Goal: Transaction & Acquisition: Book appointment/travel/reservation

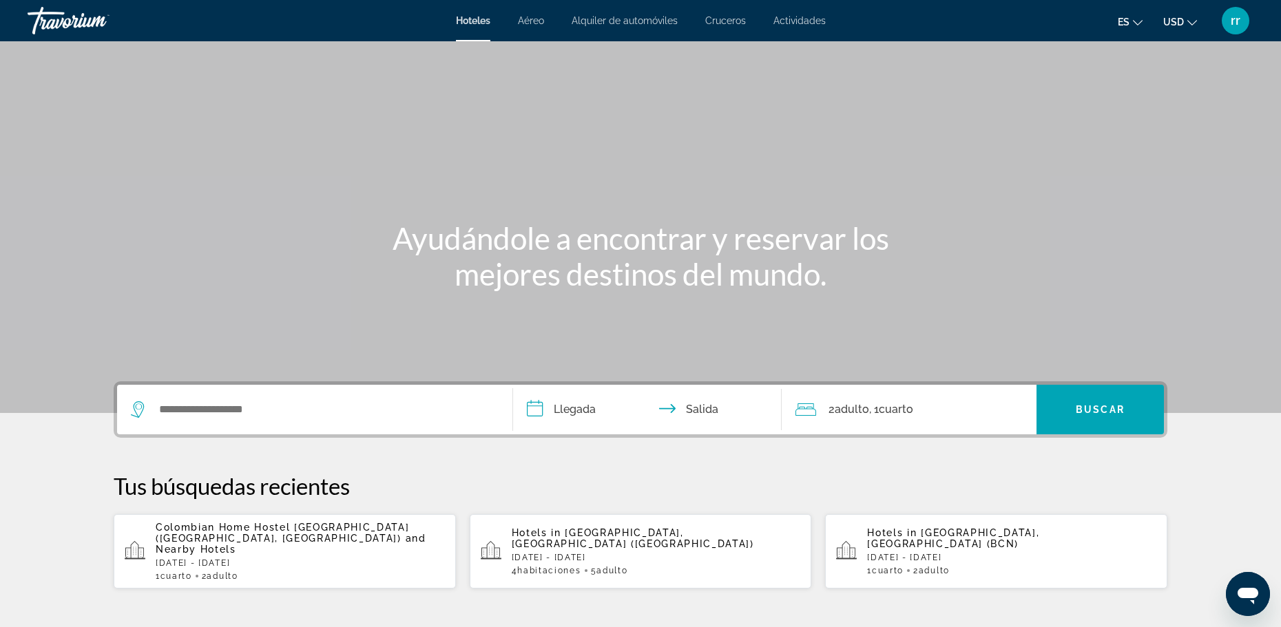
click at [724, 18] on span "Cruceros" at bounding box center [725, 20] width 41 height 11
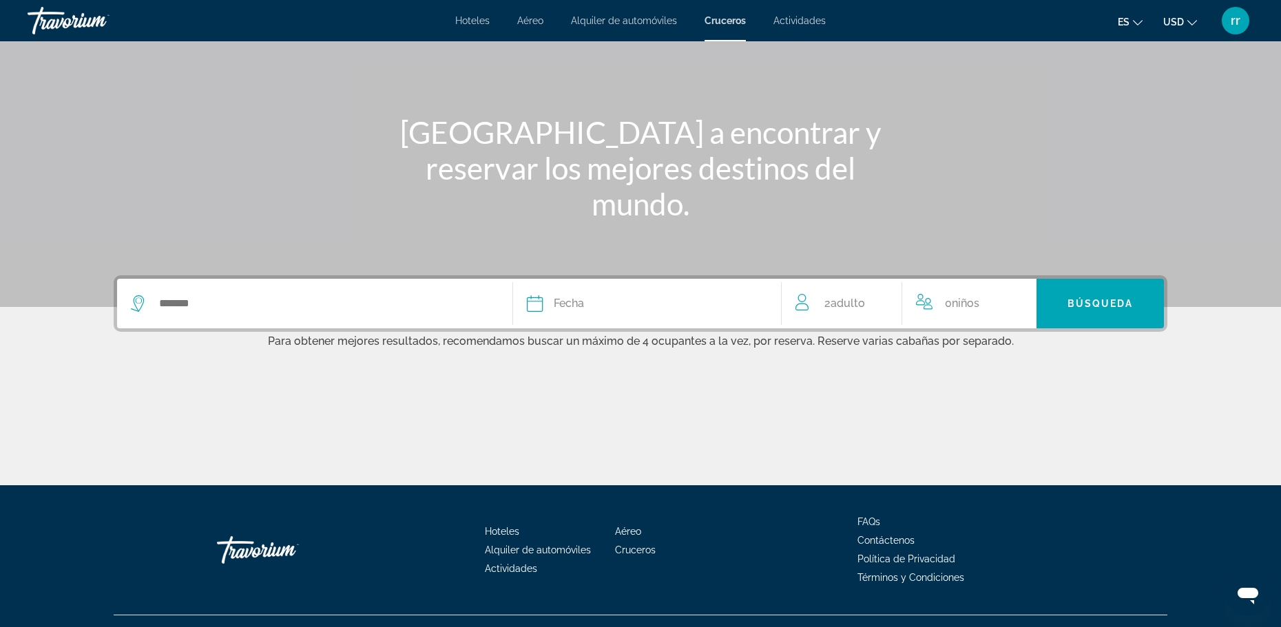
scroll to position [113, 0]
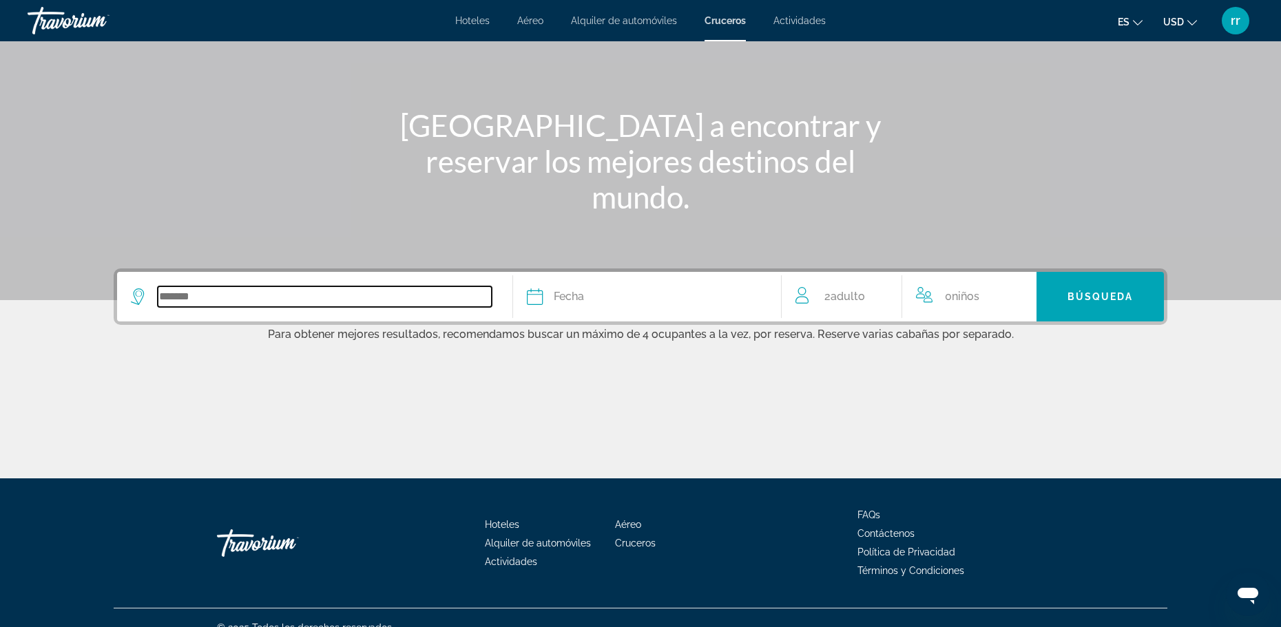
click at [207, 300] on input "Search widget" at bounding box center [325, 296] width 334 height 21
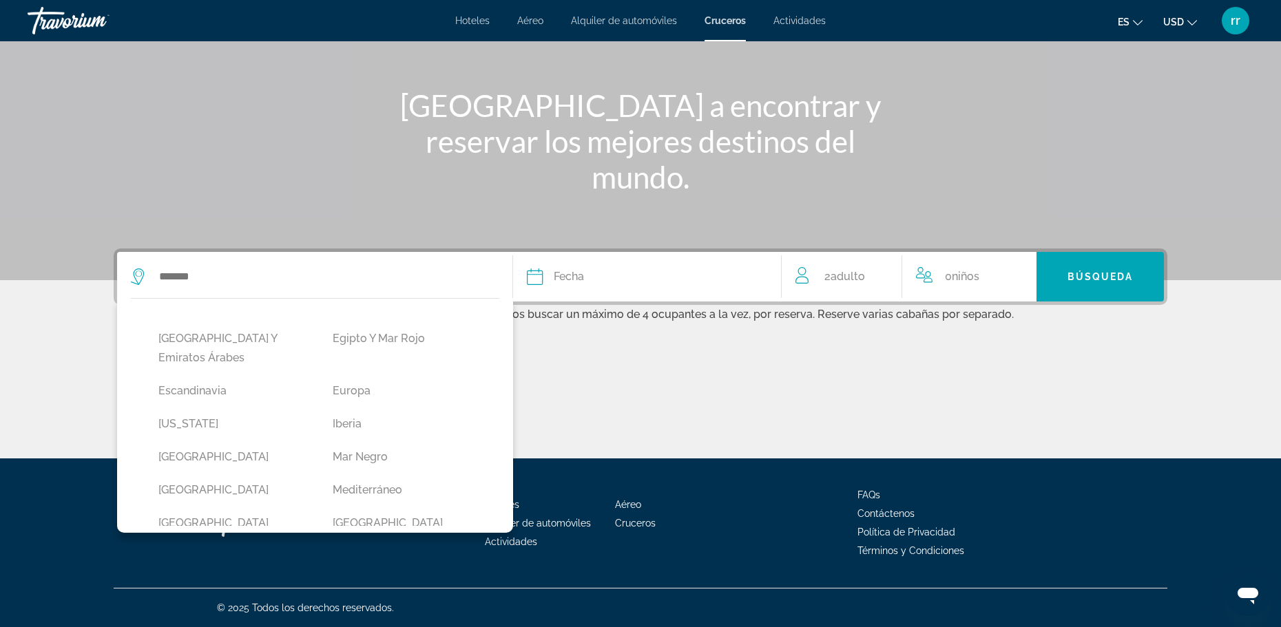
scroll to position [178, 0]
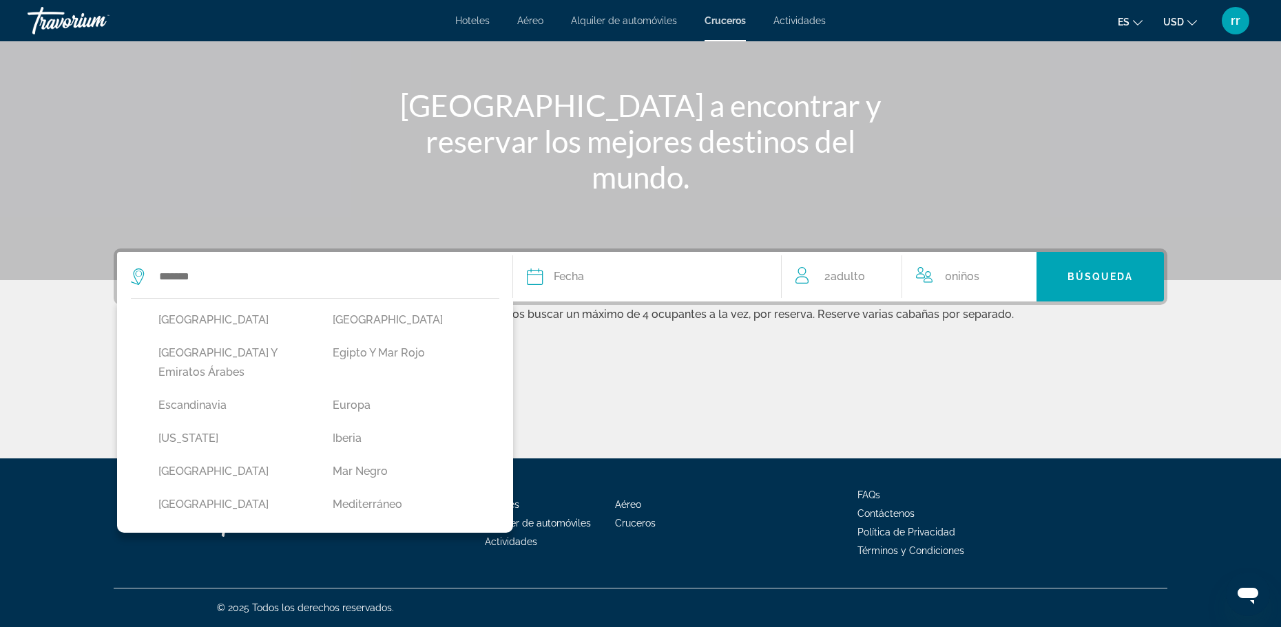
drag, startPoint x: 499, startPoint y: 408, endPoint x: 499, endPoint y: 395, distance: 13.8
click at [499, 395] on div "[US_STATE] [GEOGRAPHIC_DATA] Asia y el Océano Índico [GEOGRAPHIC_DATA] [GEOGRAP…" at bounding box center [315, 415] width 396 height 235
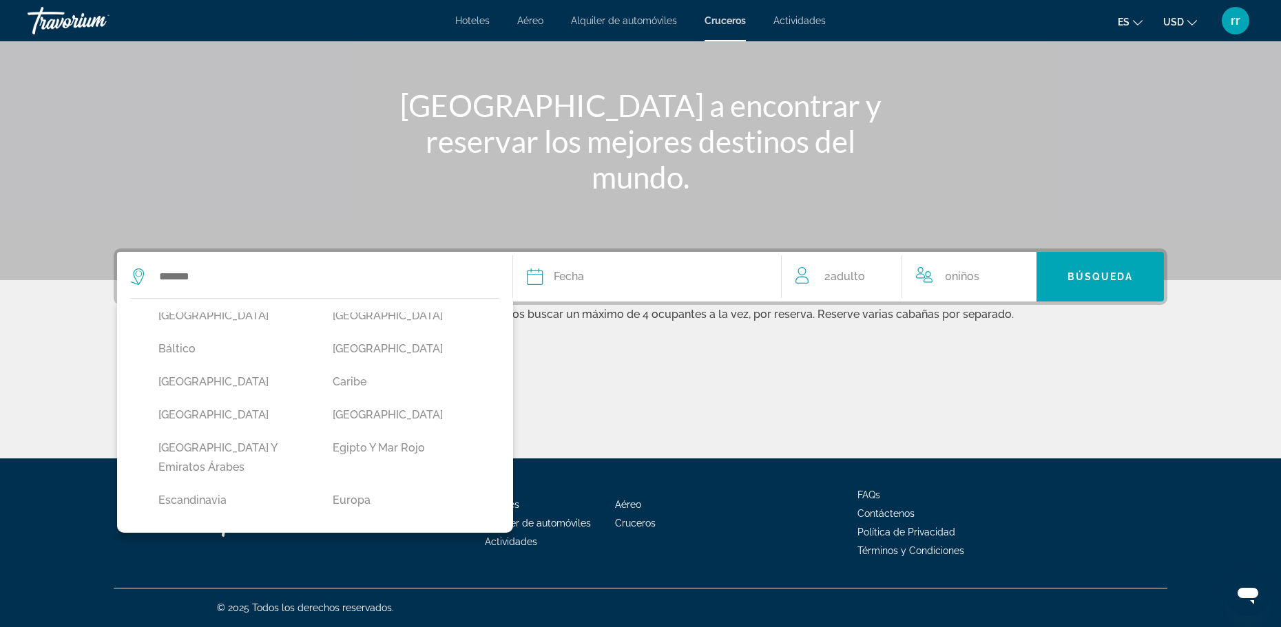
scroll to position [81, 0]
click at [379, 378] on button "Caribe" at bounding box center [406, 384] width 160 height 26
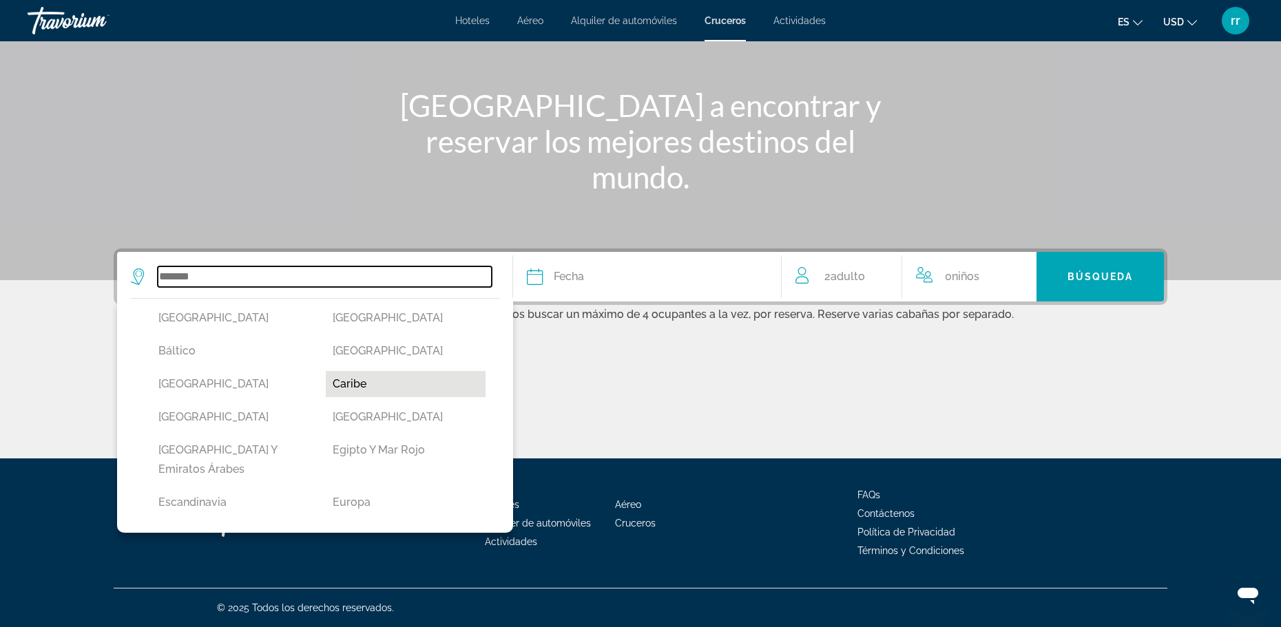
type input "******"
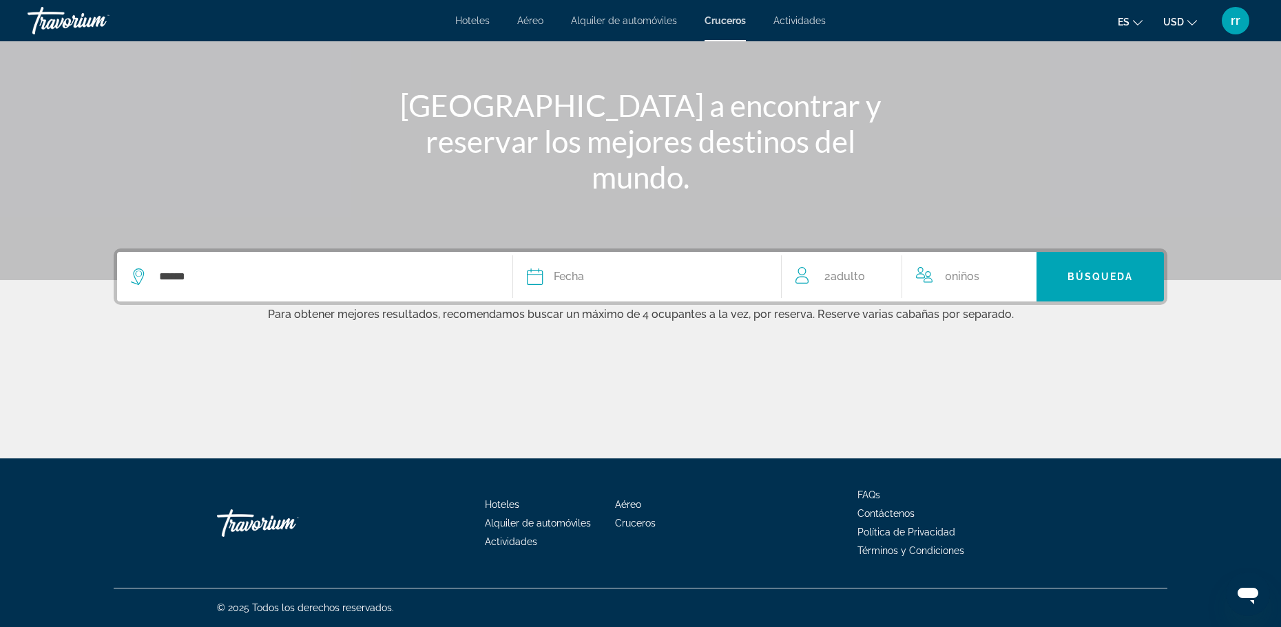
click at [538, 277] on icon "Search widget" at bounding box center [535, 277] width 17 height 17
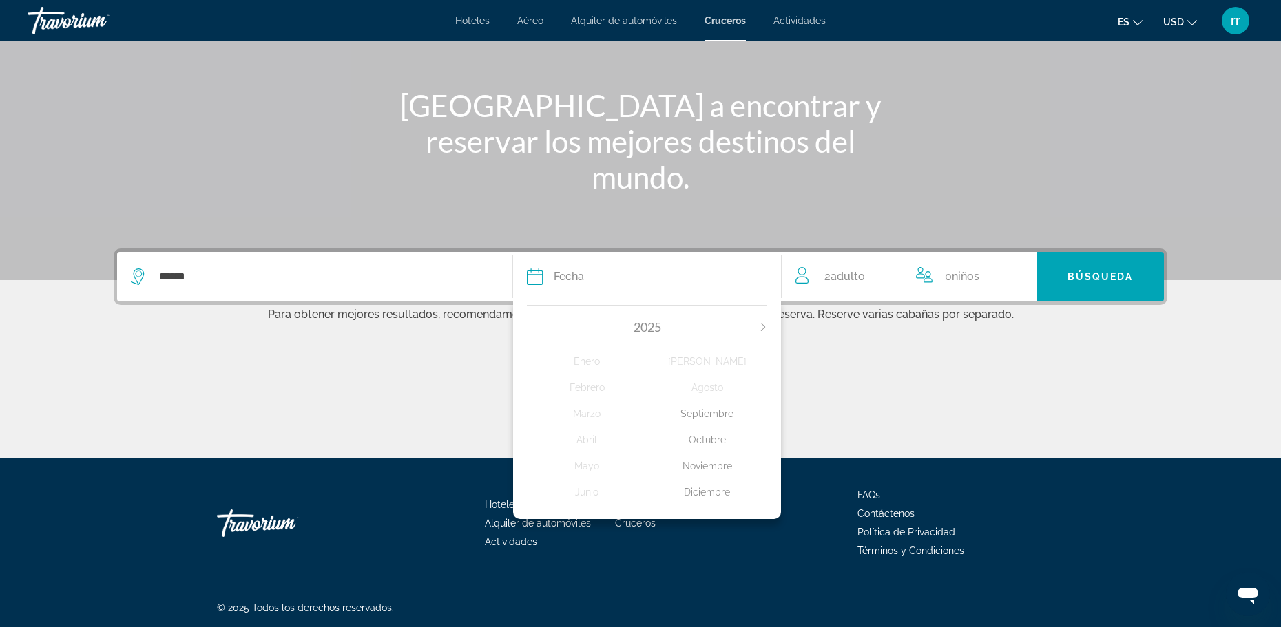
click at [713, 414] on div "Septiembre" at bounding box center [707, 413] width 120 height 25
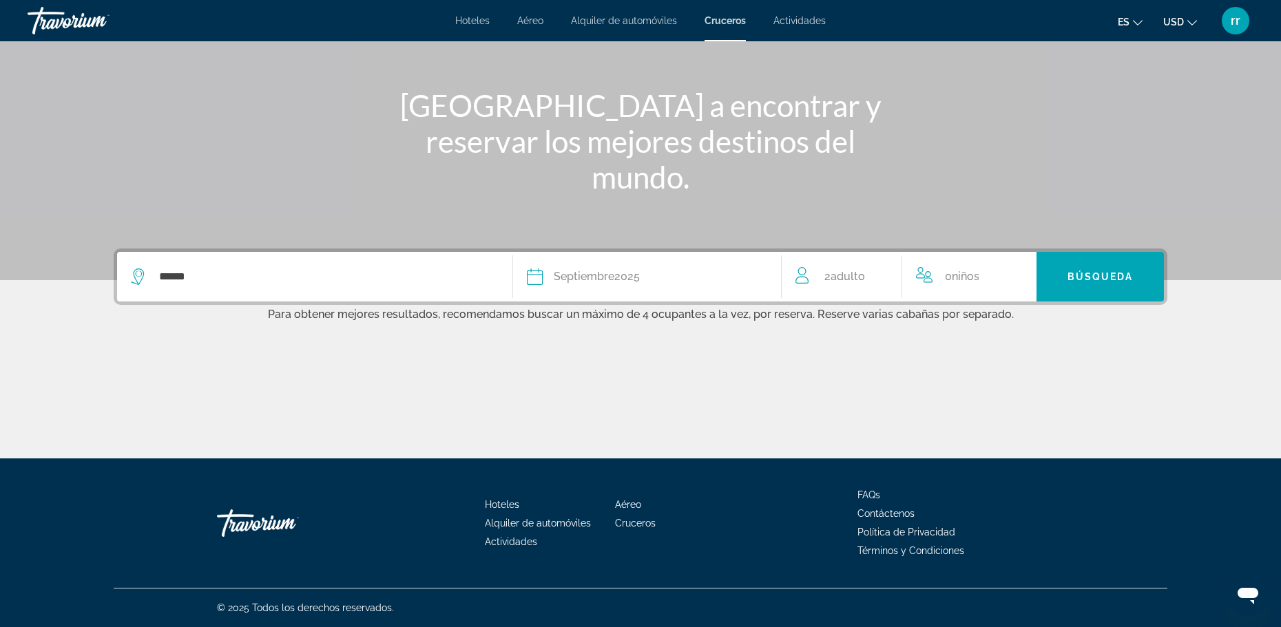
click at [534, 280] on icon "Search widget" at bounding box center [535, 277] width 17 height 17
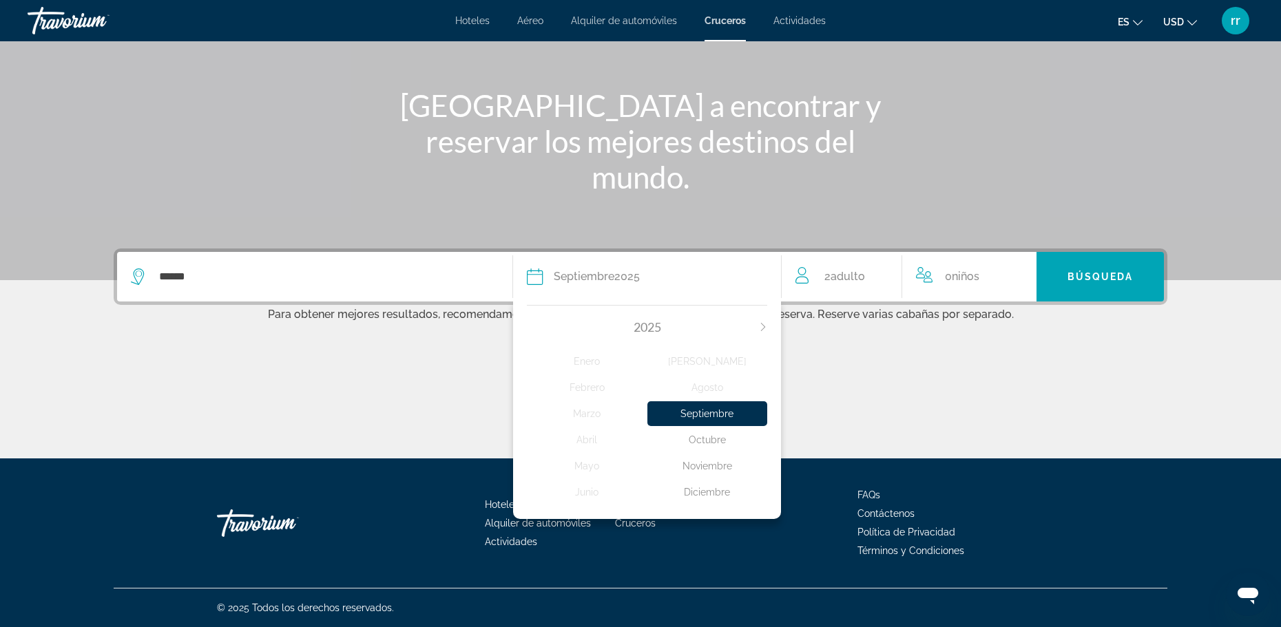
click at [740, 413] on div "Septiembre" at bounding box center [707, 413] width 120 height 25
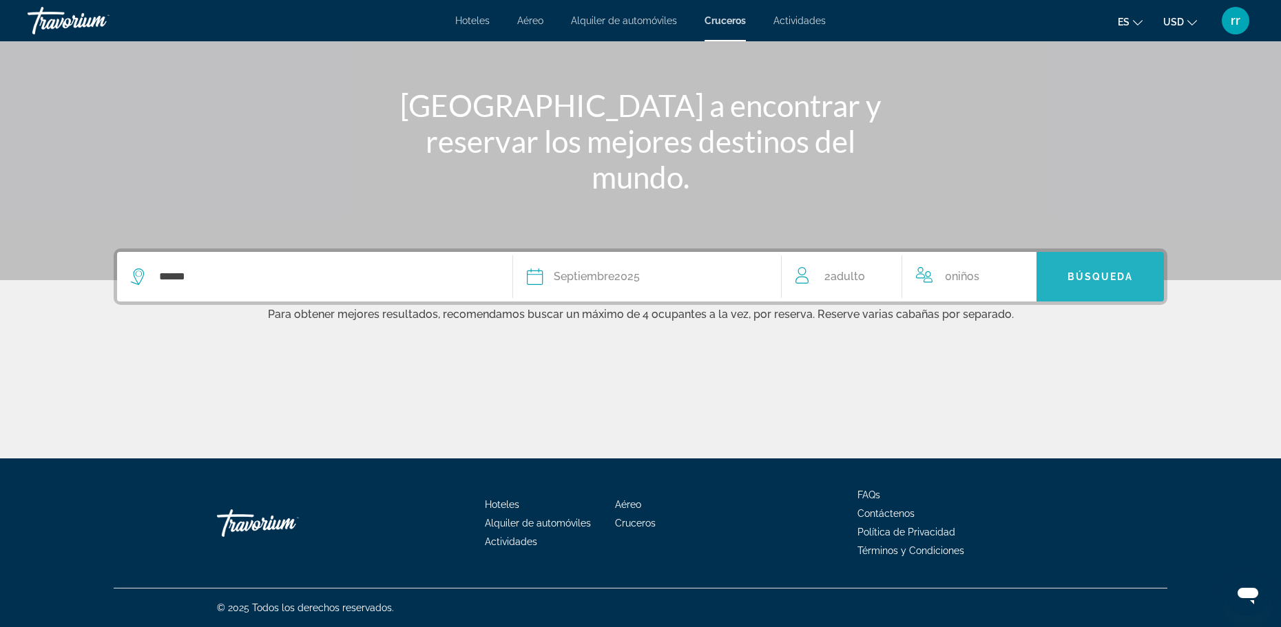
click at [1075, 284] on span "Search widget" at bounding box center [1099, 276] width 127 height 33
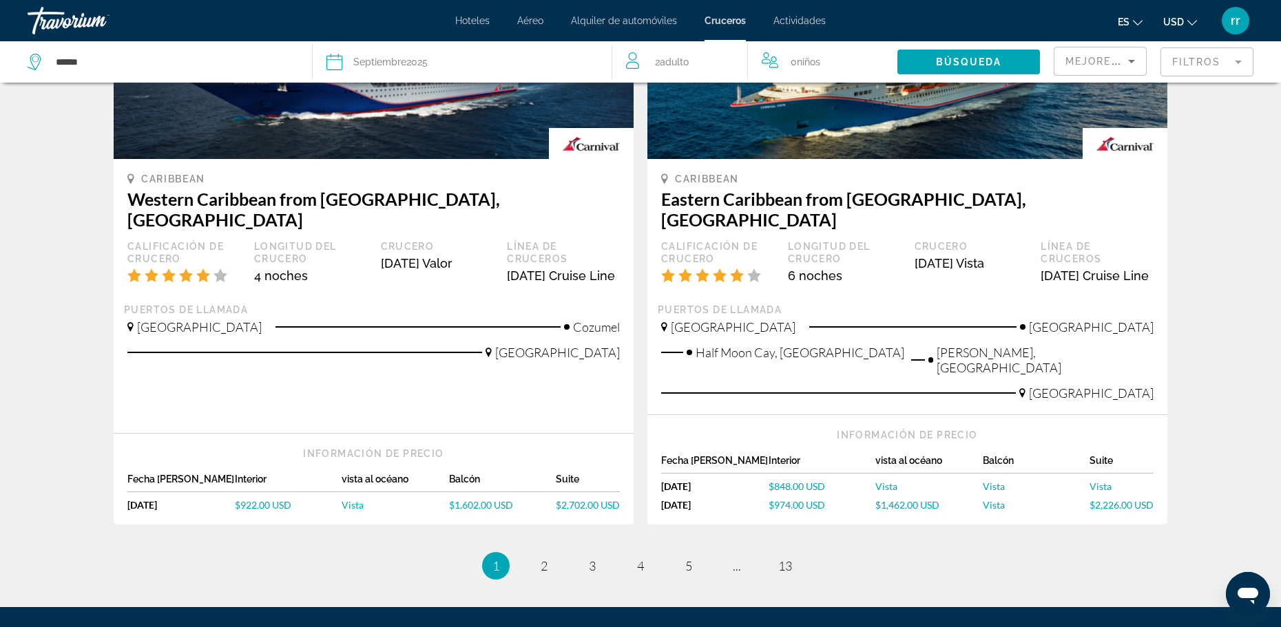
scroll to position [1401, 0]
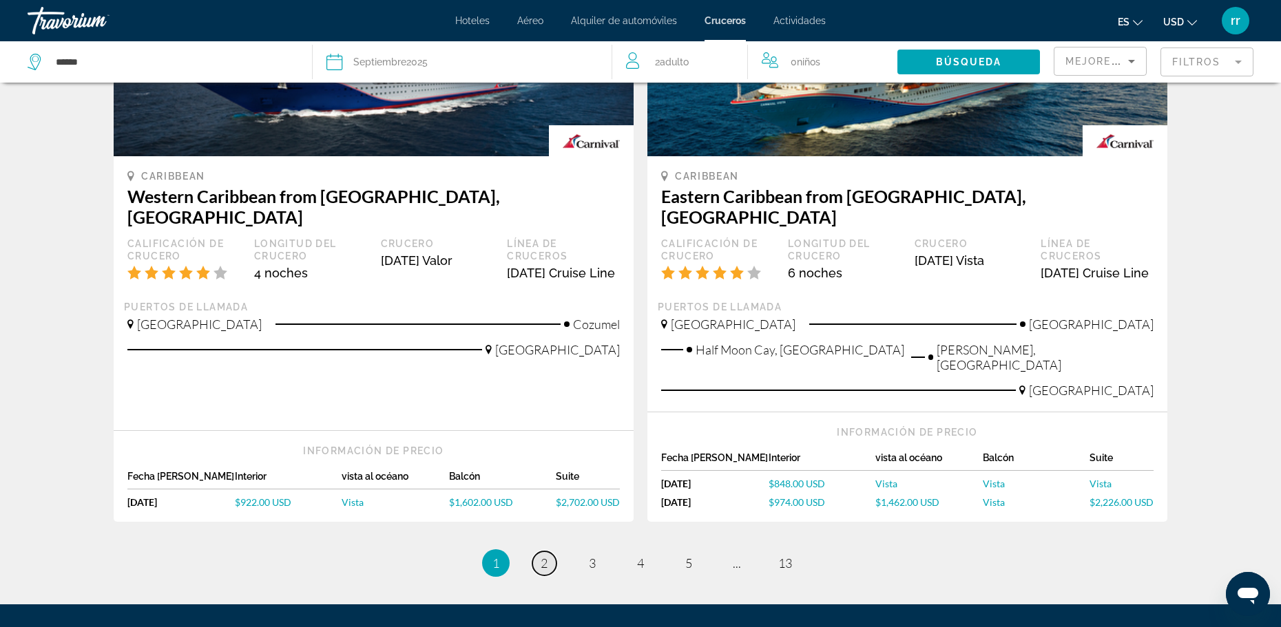
click at [544, 556] on span "2" at bounding box center [544, 563] width 7 height 15
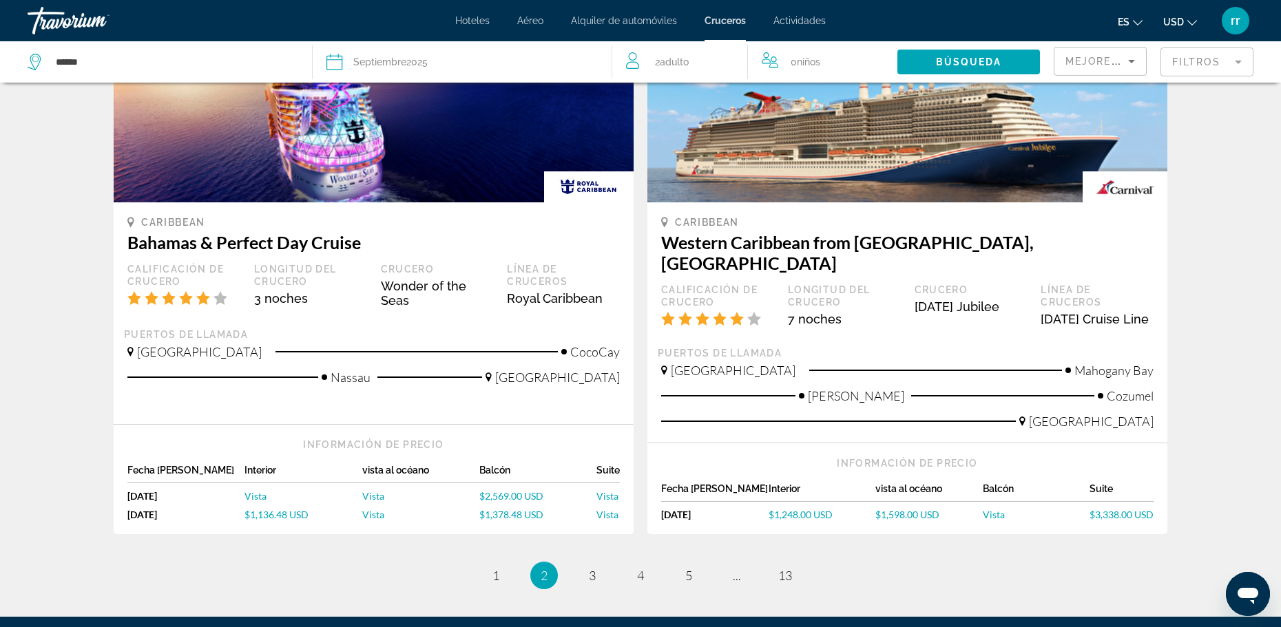
scroll to position [1464, 0]
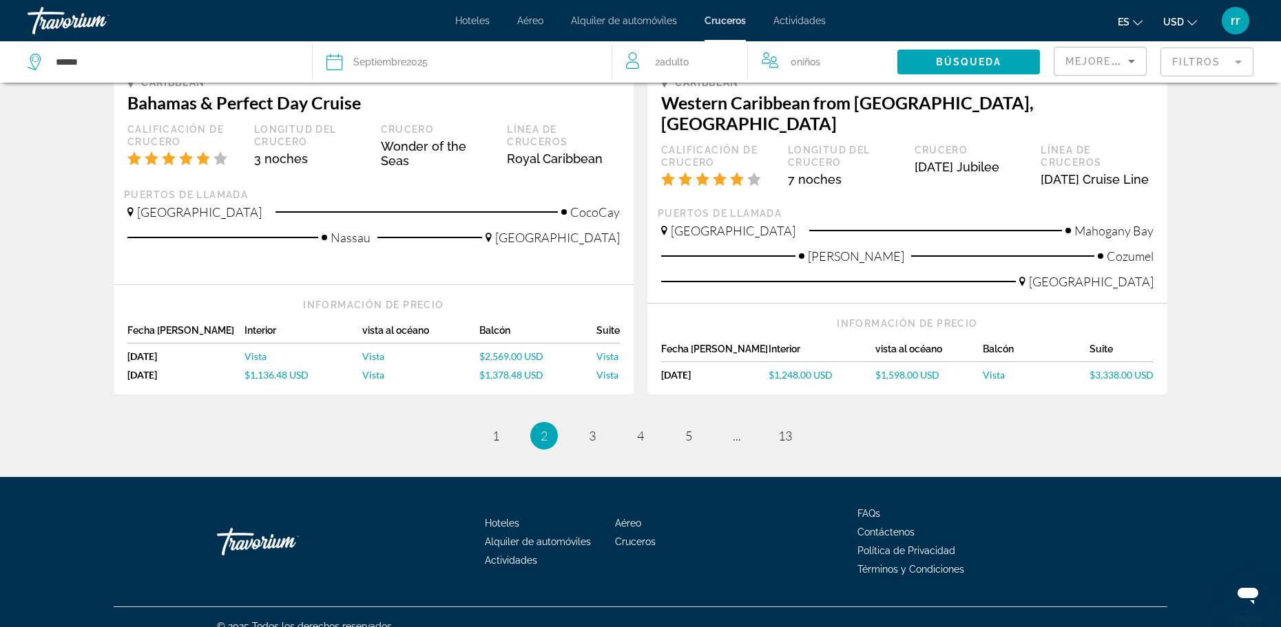
click at [1117, 61] on span "Mejores descuentos" at bounding box center [1134, 61] width 138 height 11
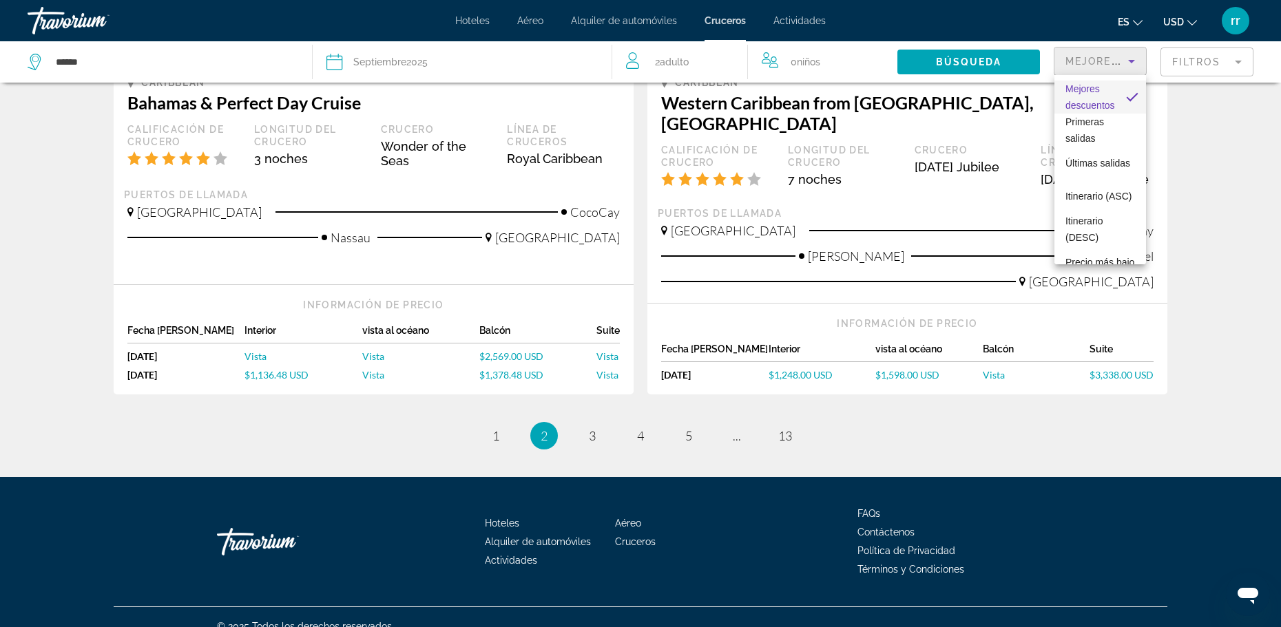
click at [1186, 57] on div at bounding box center [640, 313] width 1281 height 627
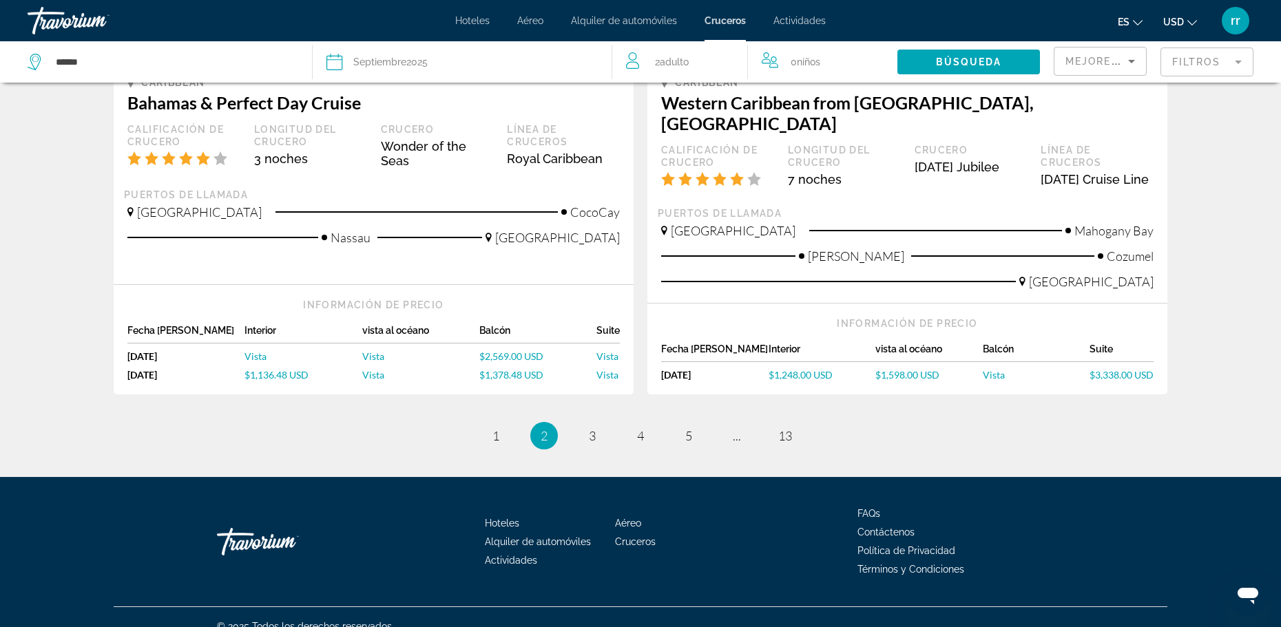
click at [1196, 61] on mat-form-field "Filtros" at bounding box center [1206, 62] width 93 height 29
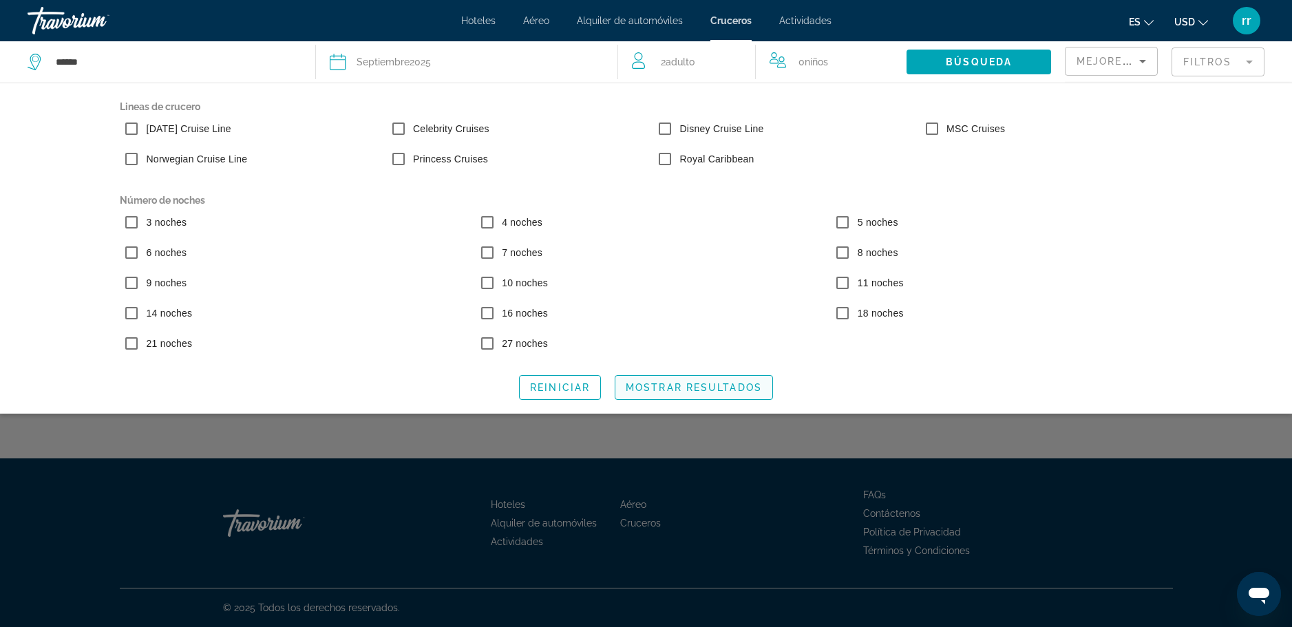
click at [690, 387] on span "Mostrar resultados" at bounding box center [694, 387] width 136 height 11
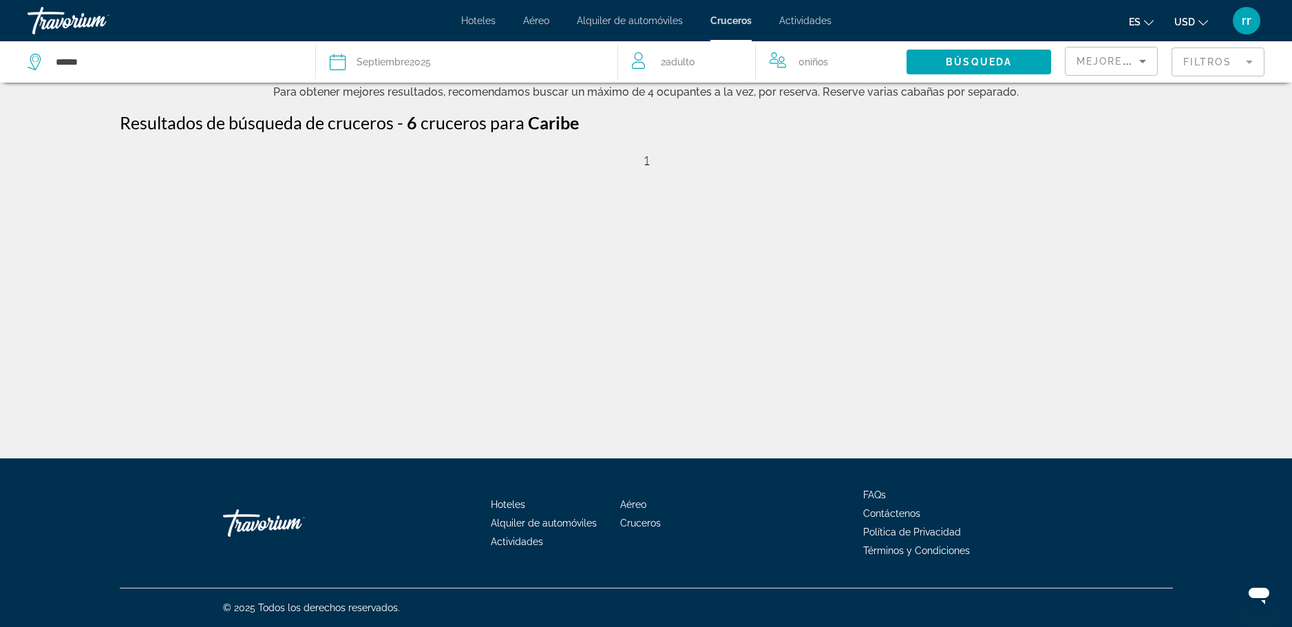
click at [1225, 59] on mat-form-field "Filtros" at bounding box center [1218, 62] width 93 height 29
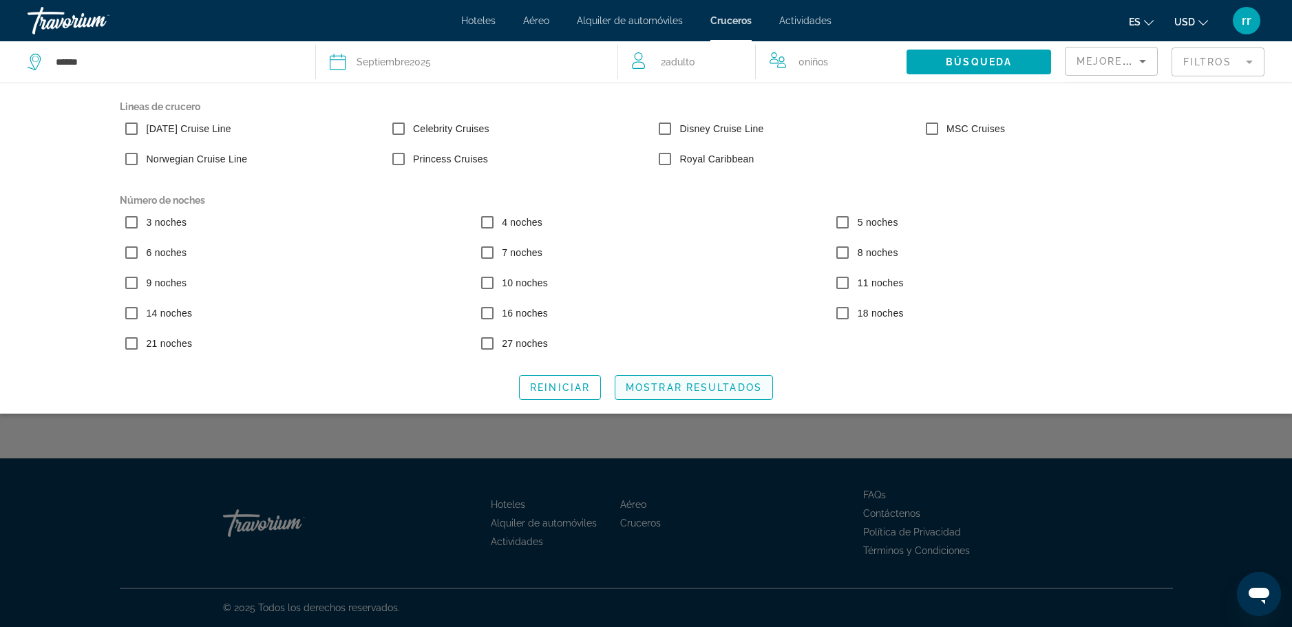
click at [725, 388] on span "Mostrar resultados" at bounding box center [694, 387] width 136 height 11
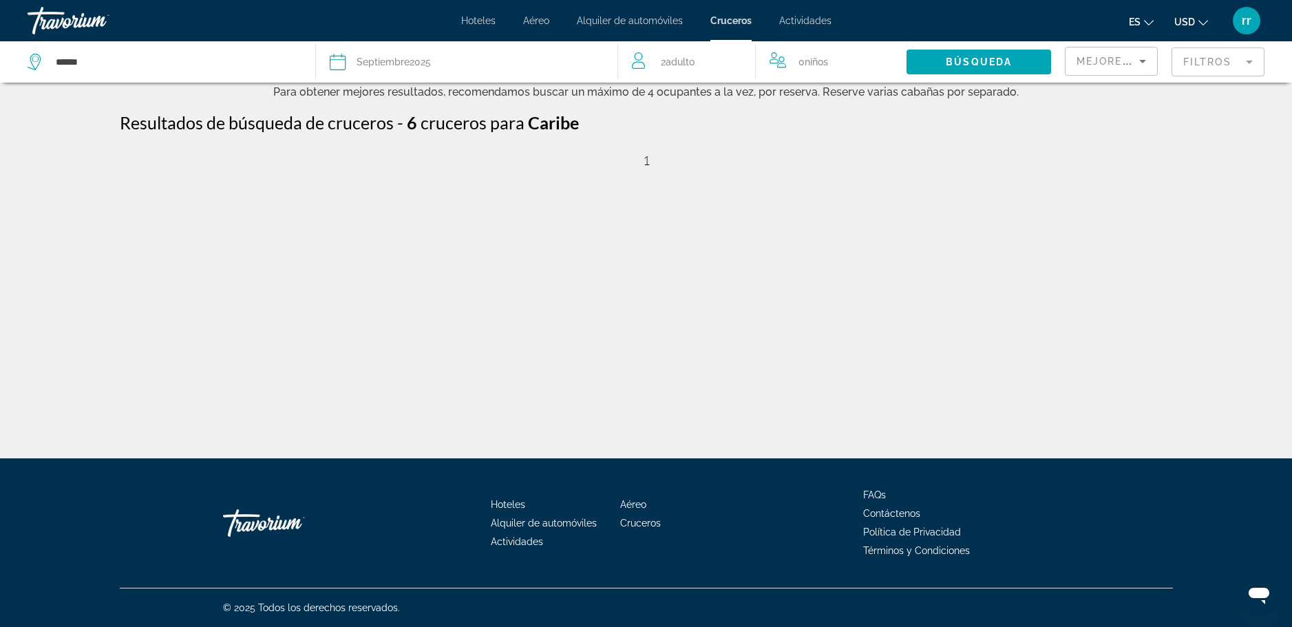
click at [1222, 55] on mat-form-field "Filtros" at bounding box center [1218, 62] width 93 height 29
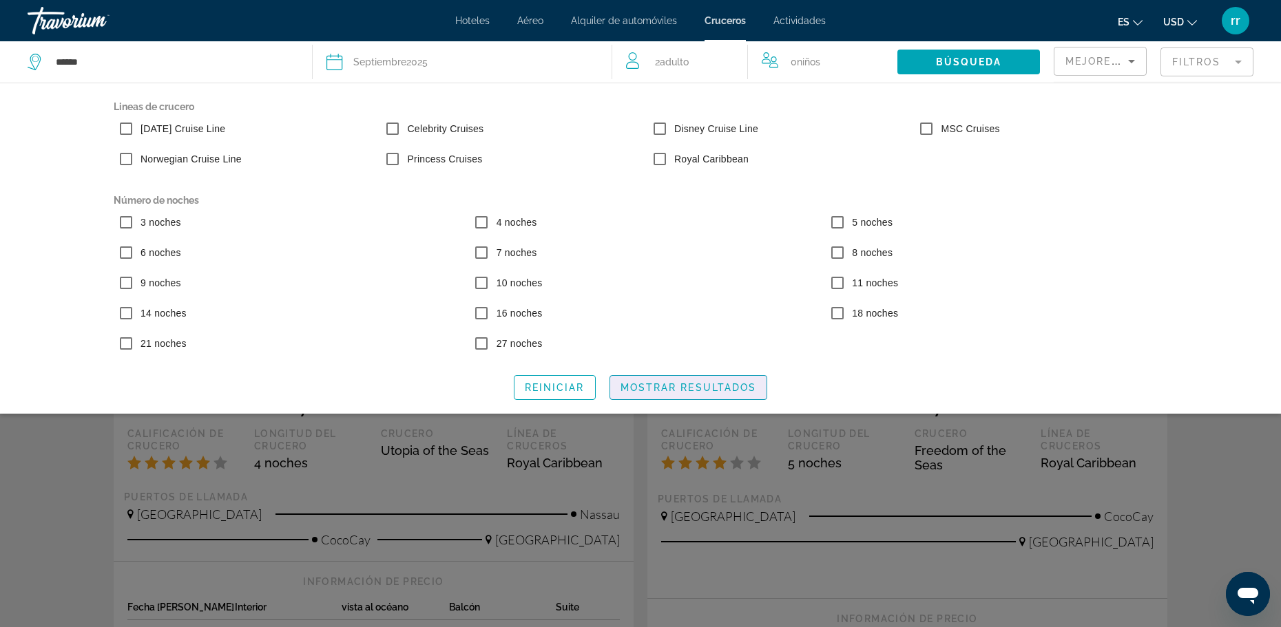
click at [720, 390] on span "Mostrar resultados" at bounding box center [688, 387] width 136 height 11
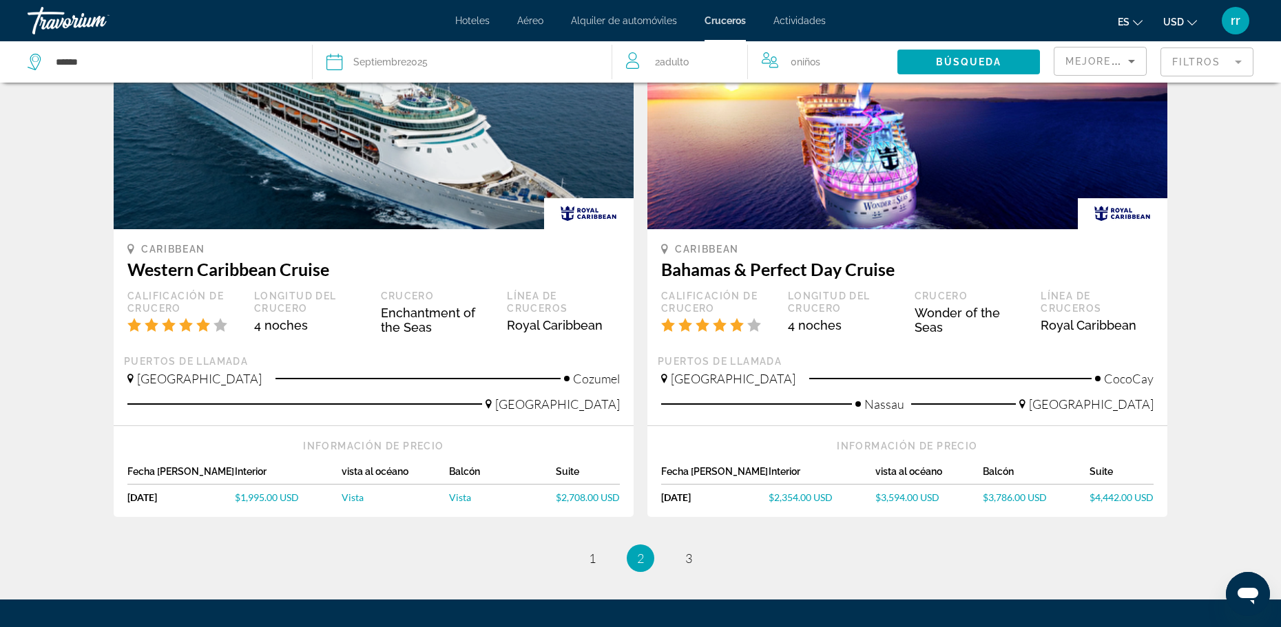
scroll to position [1402, 0]
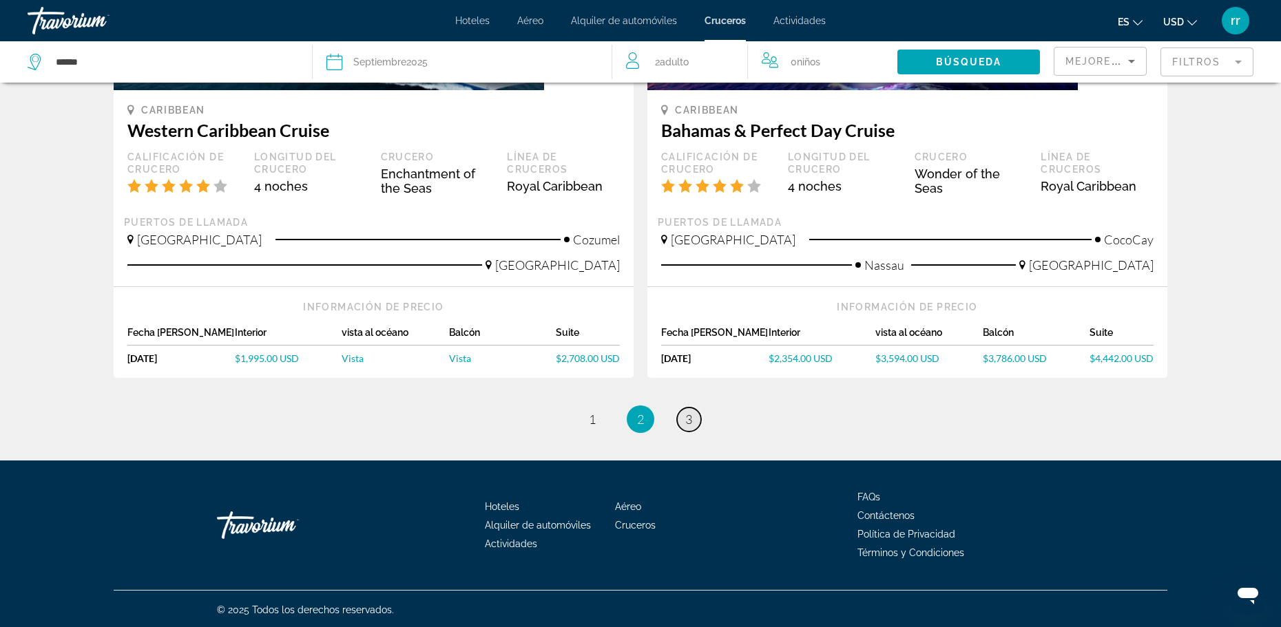
click at [693, 412] on link "page 3" at bounding box center [689, 420] width 24 height 24
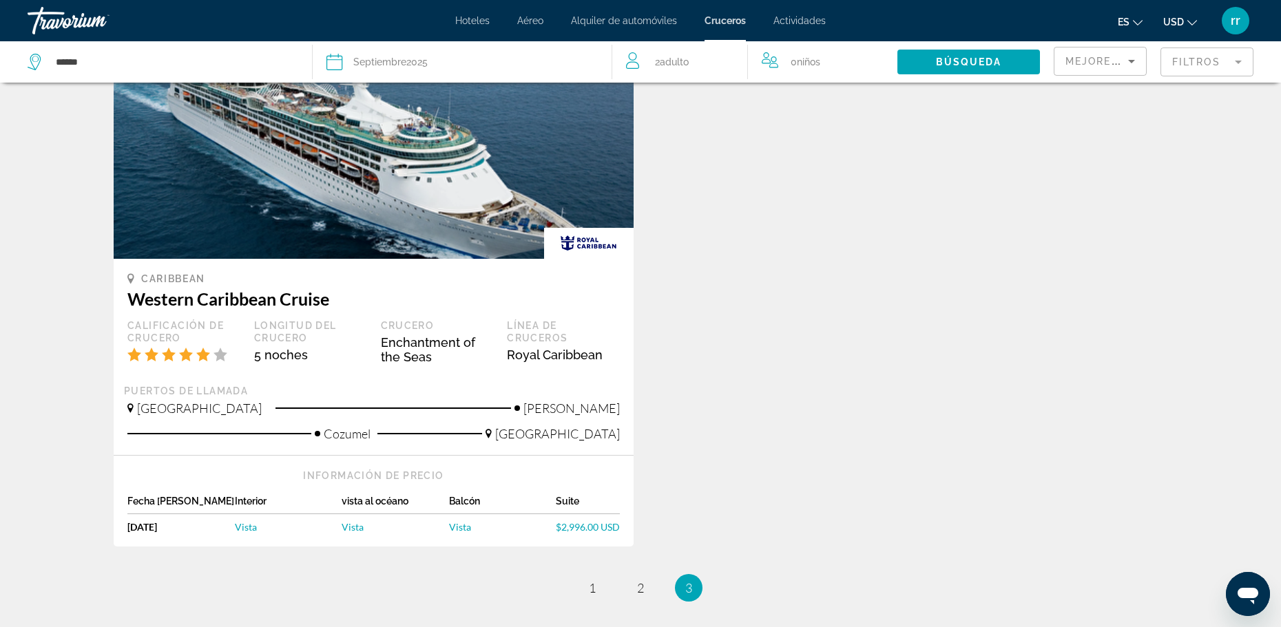
scroll to position [138, 0]
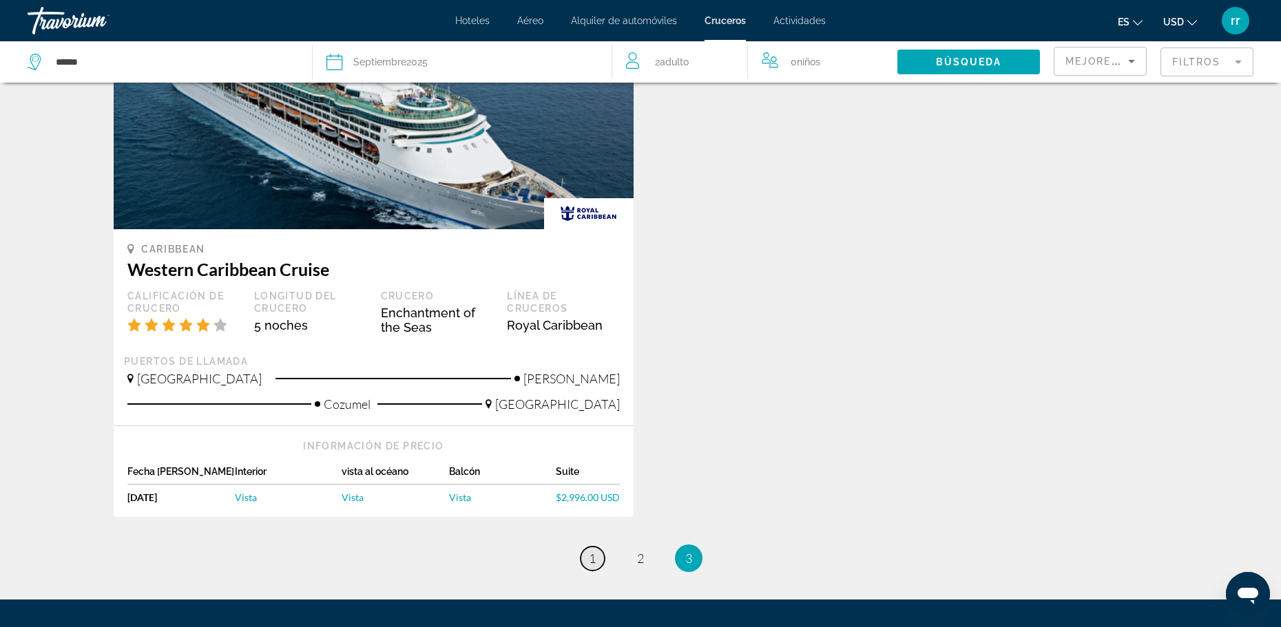
click at [589, 561] on span "1" at bounding box center [592, 558] width 7 height 15
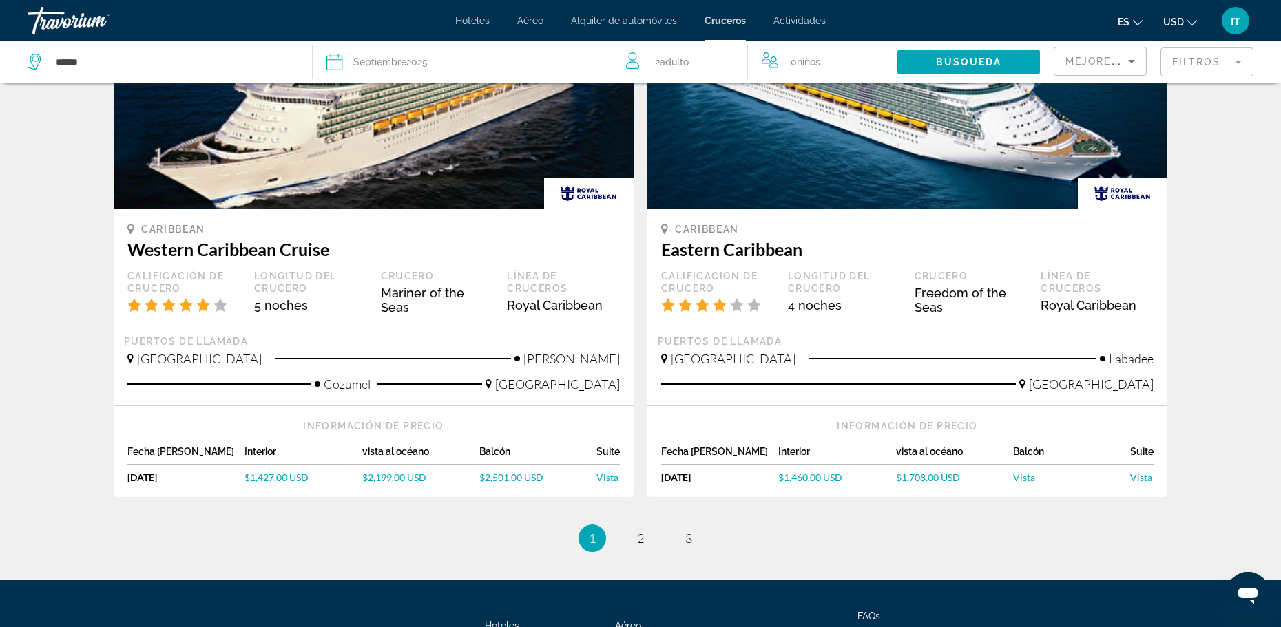
scroll to position [1251, 0]
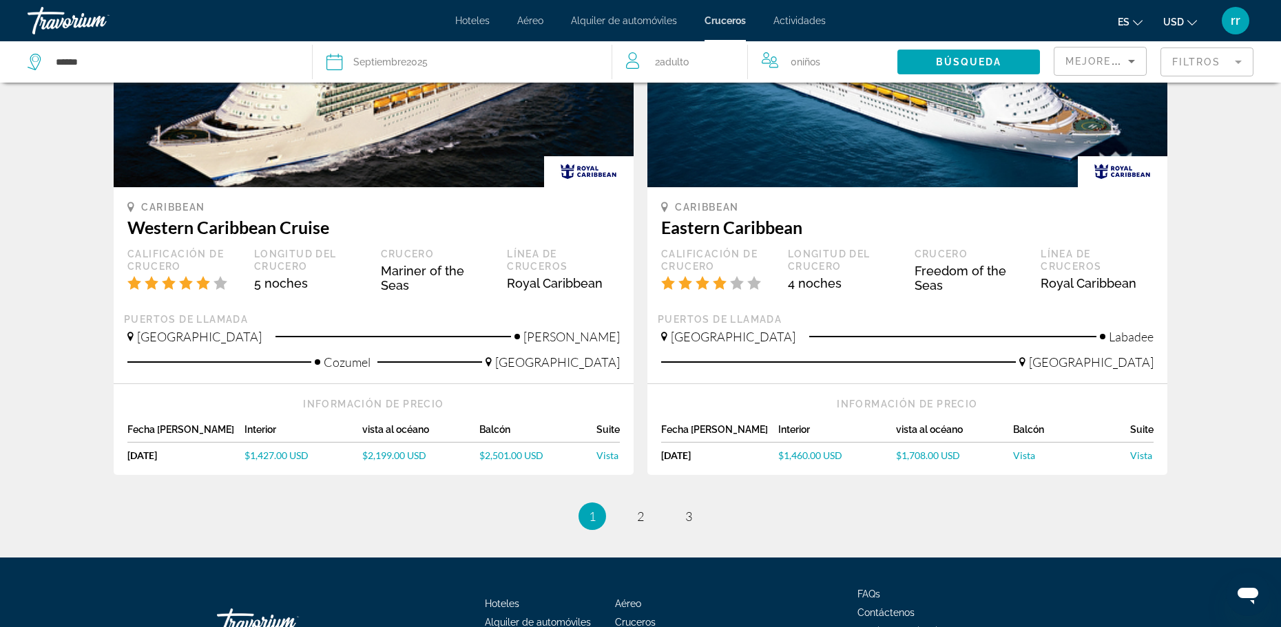
click at [976, 159] on img "Main content" at bounding box center [907, 77] width 520 height 220
click at [775, 337] on div "[GEOGRAPHIC_DATA]" at bounding box center [784, 341] width 247 height 25
click at [952, 391] on div "Información de precio Fecha [PERSON_NAME] Interior vista al [GEOGRAPHIC_DATA][D…" at bounding box center [907, 429] width 520 height 91
click at [992, 375] on div "[GEOGRAPHIC_DATA]" at bounding box center [907, 367] width 492 height 25
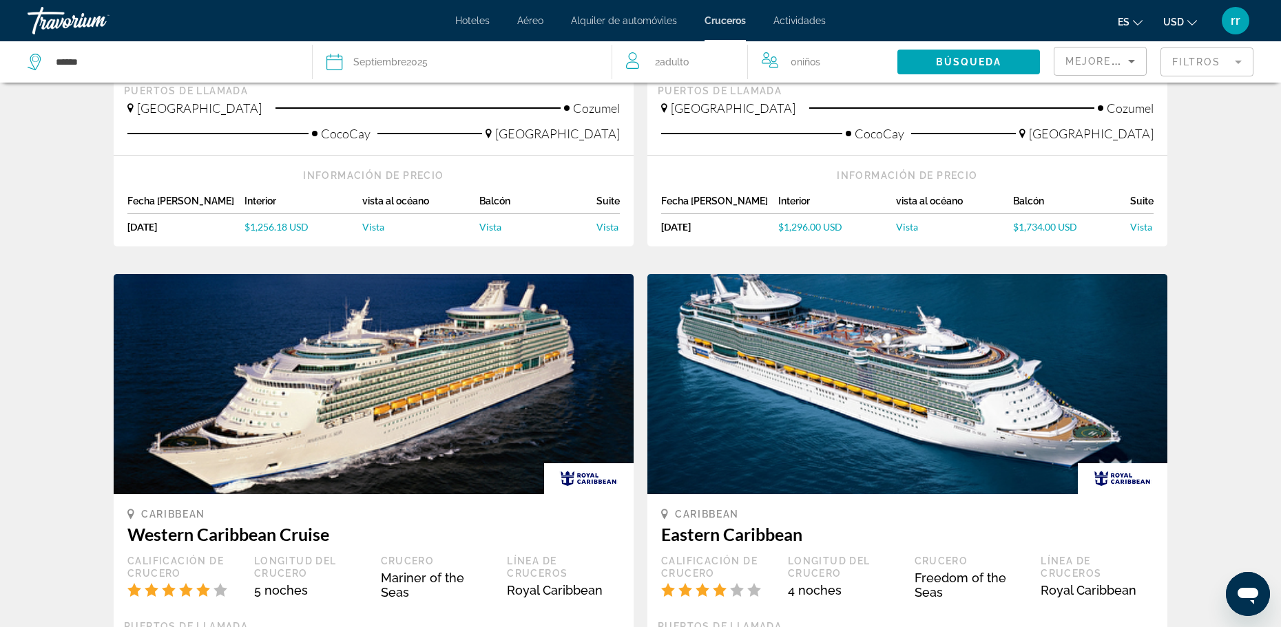
scroll to position [937, 0]
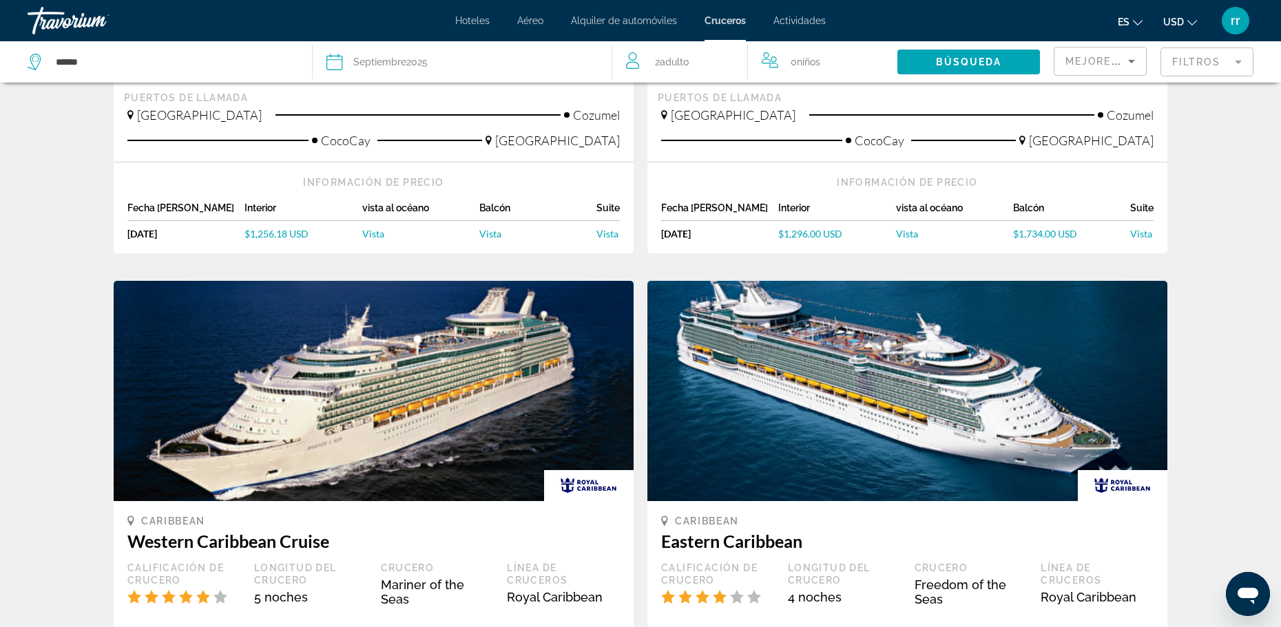
click at [967, 373] on img "Main content" at bounding box center [907, 391] width 520 height 220
click at [918, 311] on img "Main content" at bounding box center [907, 391] width 520 height 220
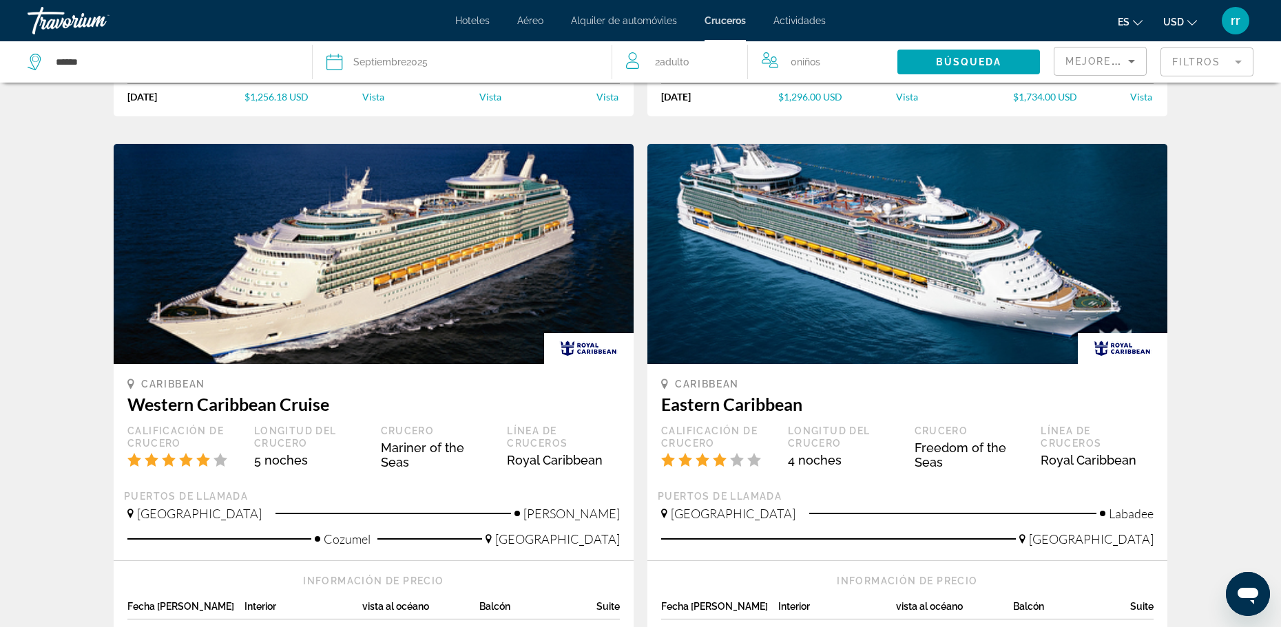
scroll to position [1075, 0]
click at [1018, 273] on img "Main content" at bounding box center [907, 253] width 520 height 220
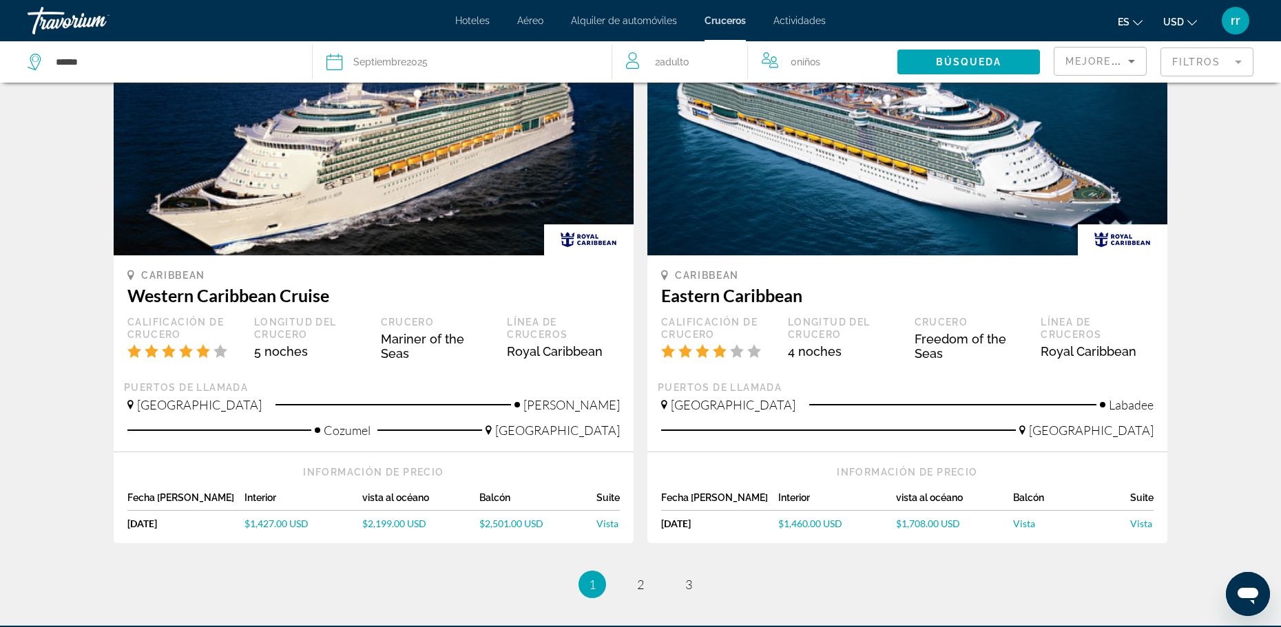
scroll to position [1174, 0]
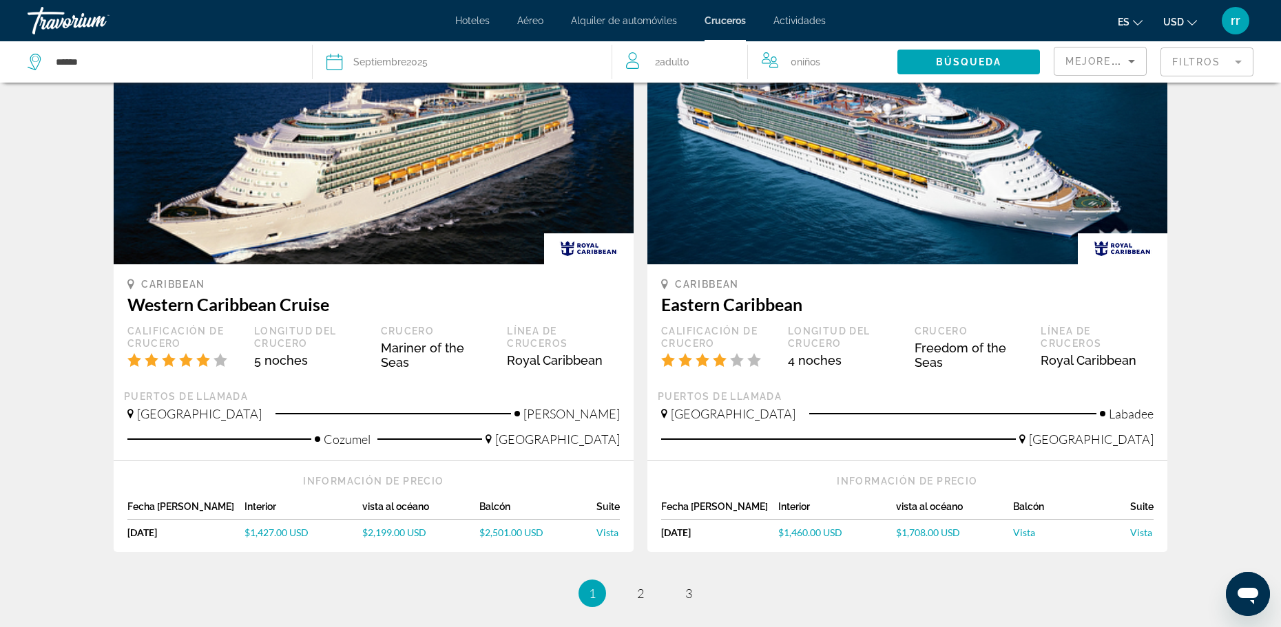
click at [762, 317] on div "Caribbean Eastern Caribbean Calificación de crucero Longitud del crucero 4 noch…" at bounding box center [907, 334] width 492 height 112
click at [697, 279] on span "Caribbean" at bounding box center [707, 284] width 64 height 11
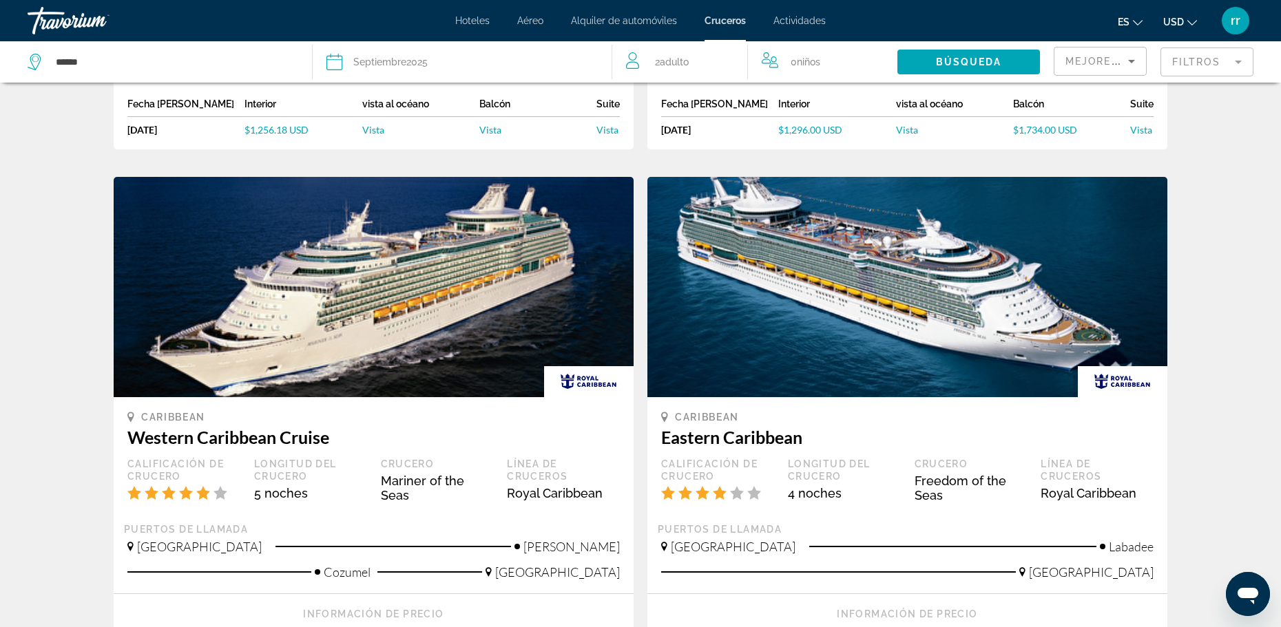
scroll to position [1036, 0]
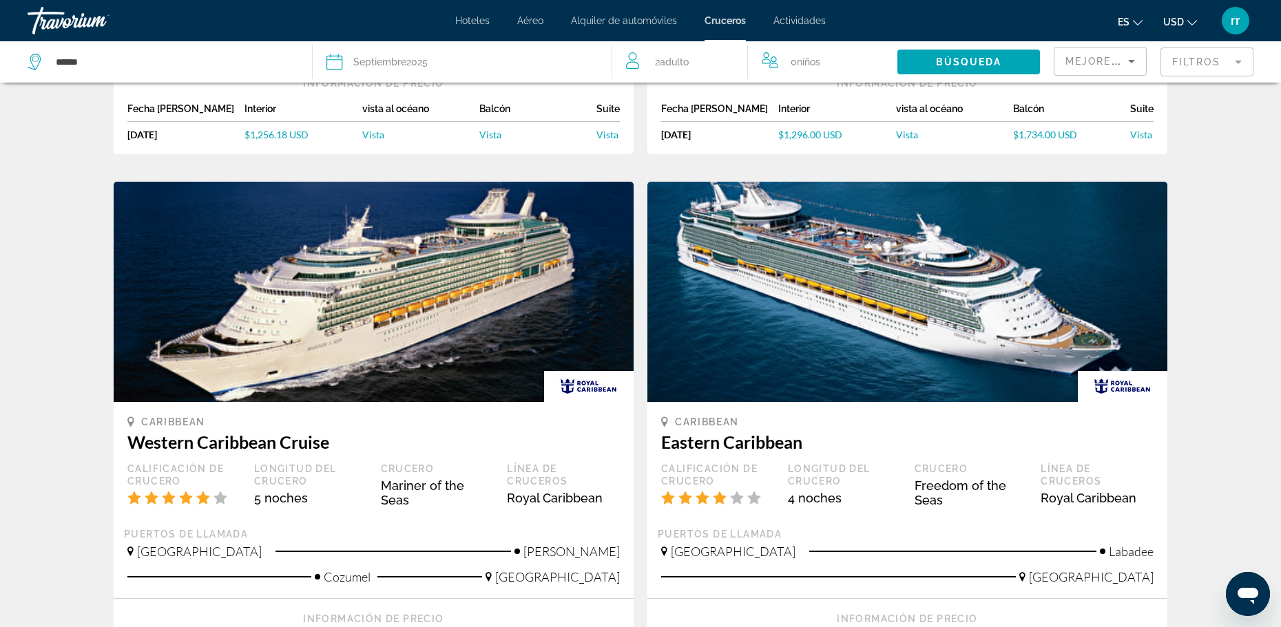
click at [1125, 381] on img "Main content" at bounding box center [1123, 386] width 90 height 31
click at [829, 207] on img "Main content" at bounding box center [907, 292] width 520 height 220
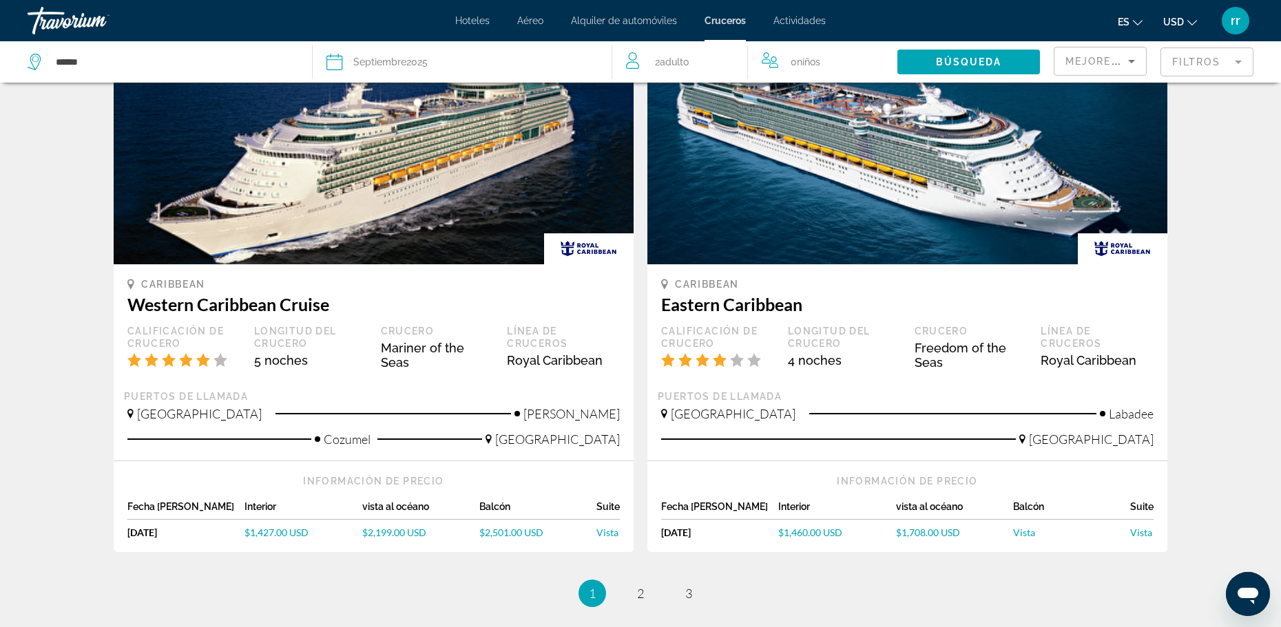
scroll to position [1243, 0]
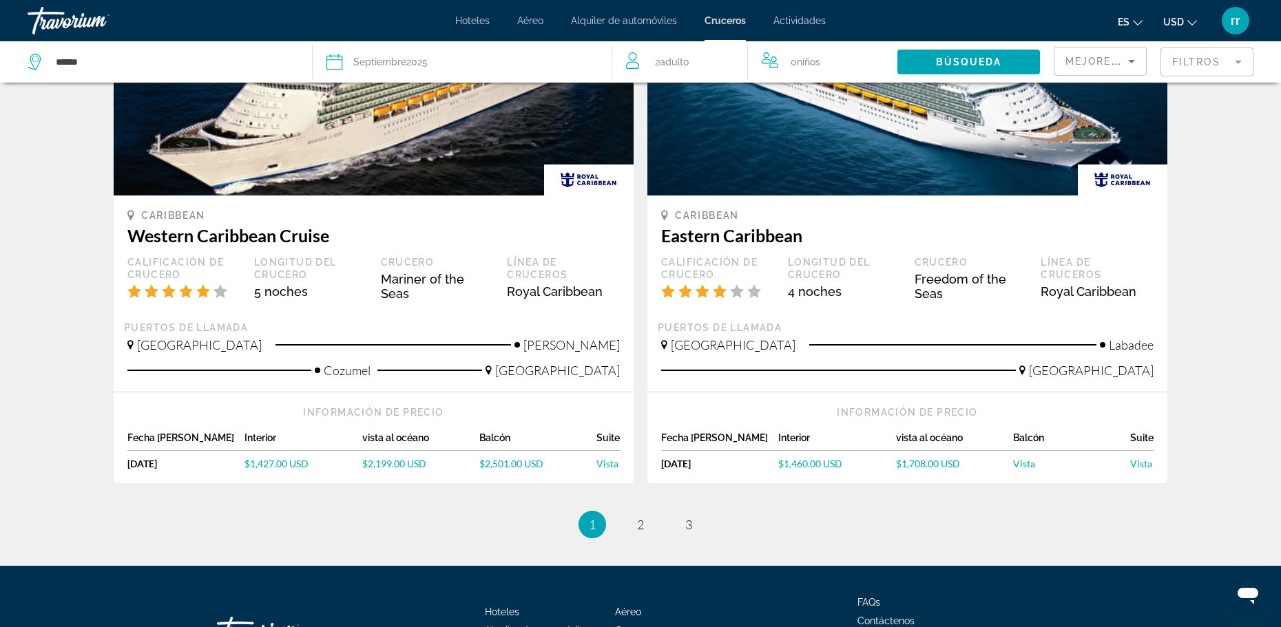
click at [717, 233] on h3 "Eastern Caribbean" at bounding box center [907, 235] width 492 height 21
click at [1112, 182] on img "Main content" at bounding box center [1123, 180] width 90 height 31
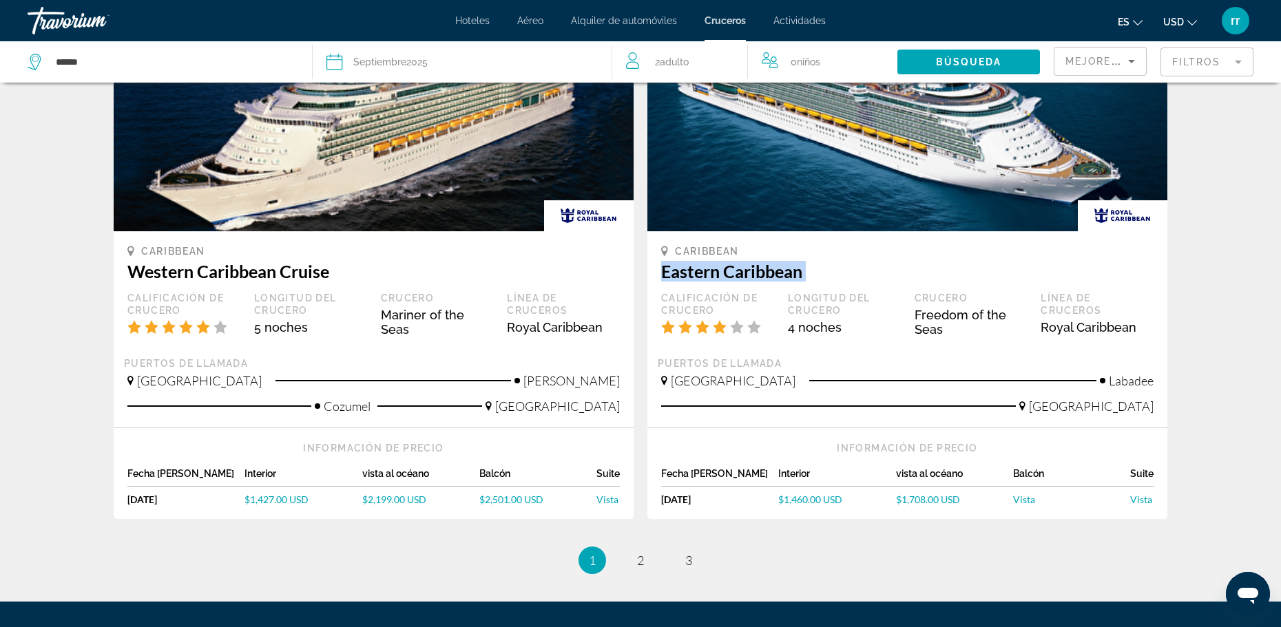
scroll to position [1211, 0]
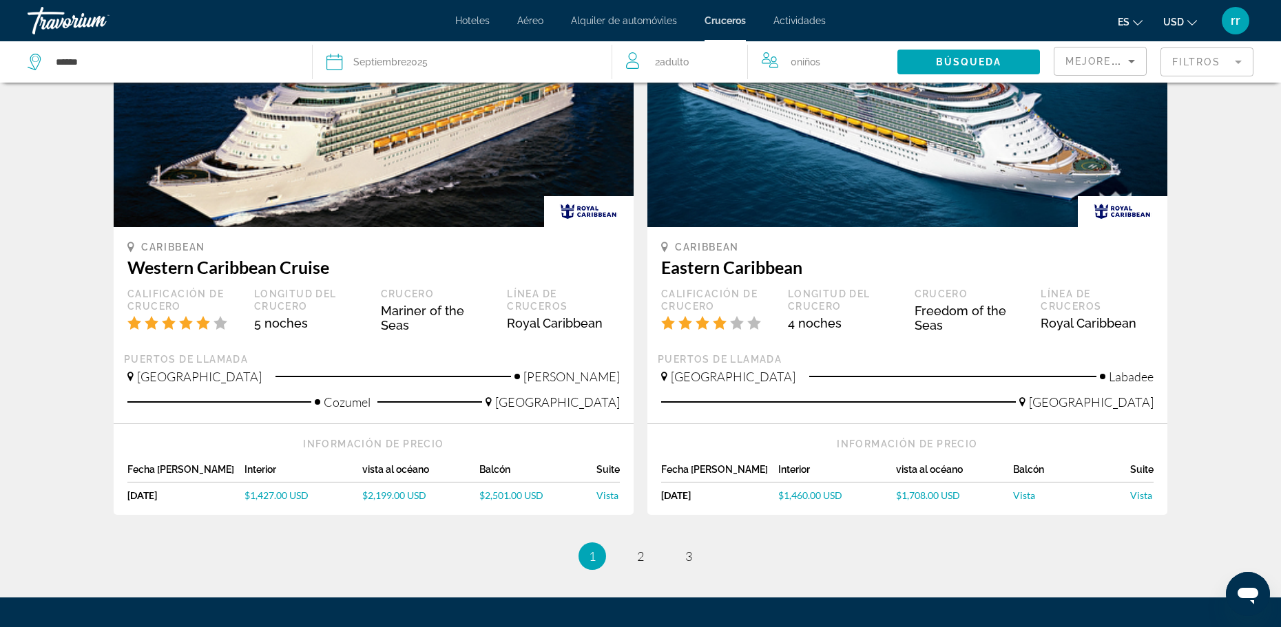
click at [934, 298] on div "Crucero Freedom of the Seas" at bounding box center [970, 310] width 113 height 45
click at [811, 301] on div "Longitud del crucero" at bounding box center [844, 300] width 113 height 25
click at [708, 295] on div "Calificación de crucero" at bounding box center [717, 300] width 113 height 25
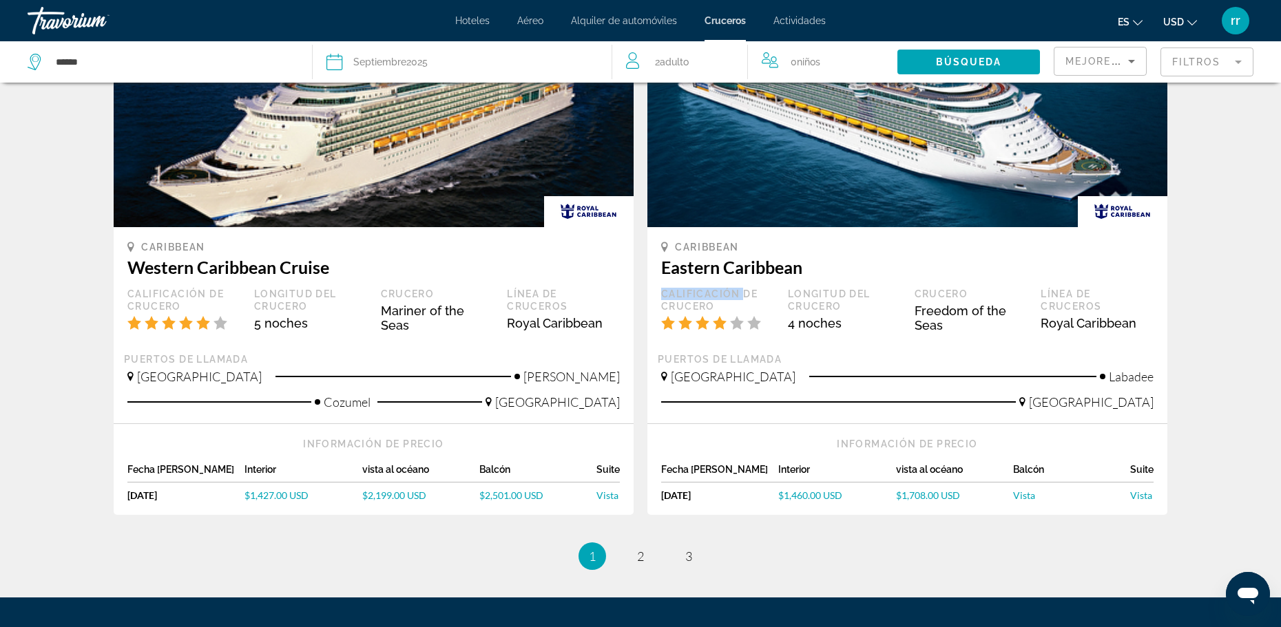
click at [708, 295] on div "Calificación de crucero" at bounding box center [717, 300] width 113 height 25
click at [709, 266] on h3 "Eastern Caribbean" at bounding box center [907, 267] width 492 height 21
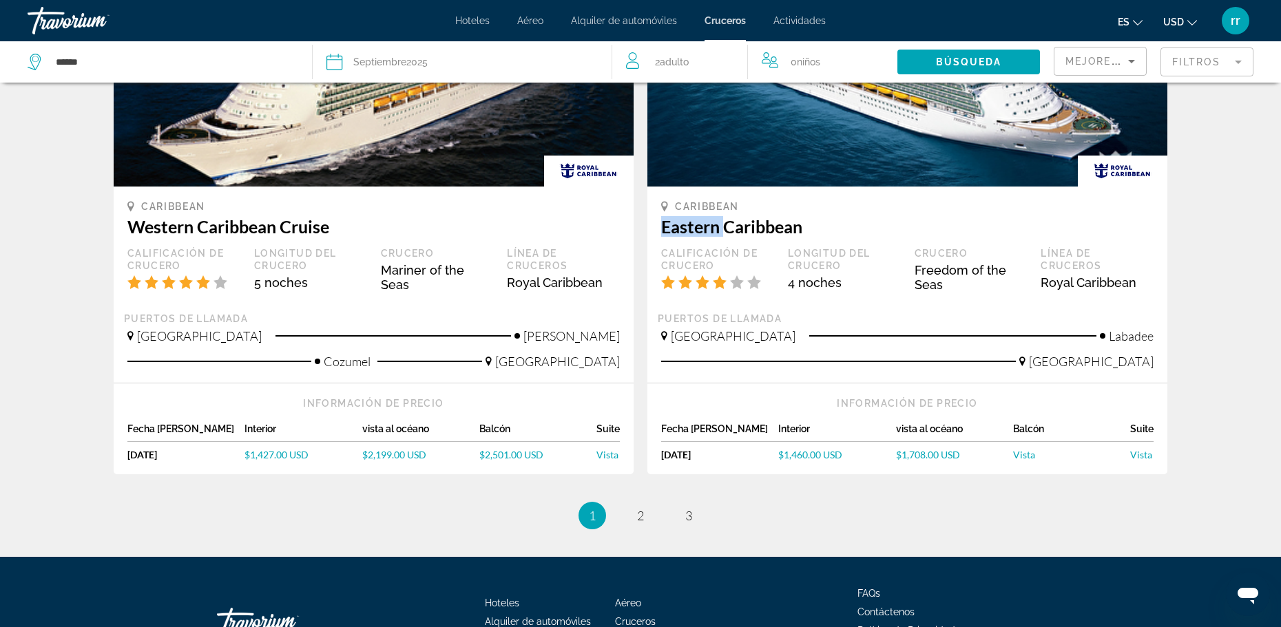
scroll to position [1280, 0]
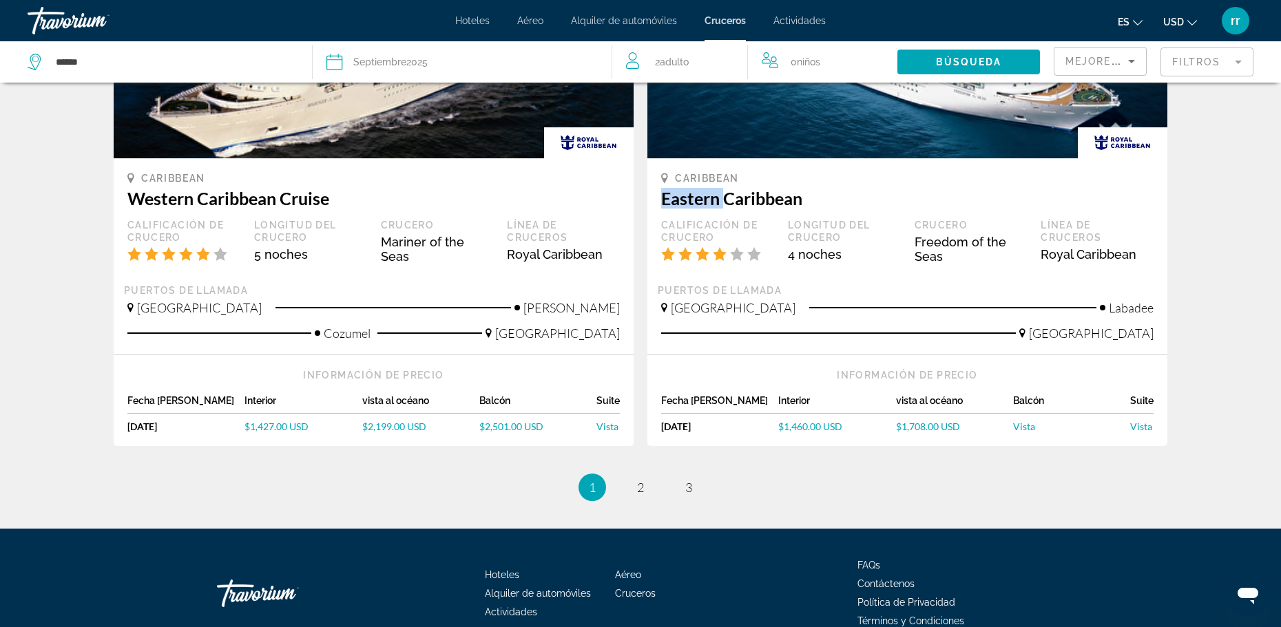
click at [798, 423] on span "$1,460.00 USD" at bounding box center [810, 427] width 64 height 12
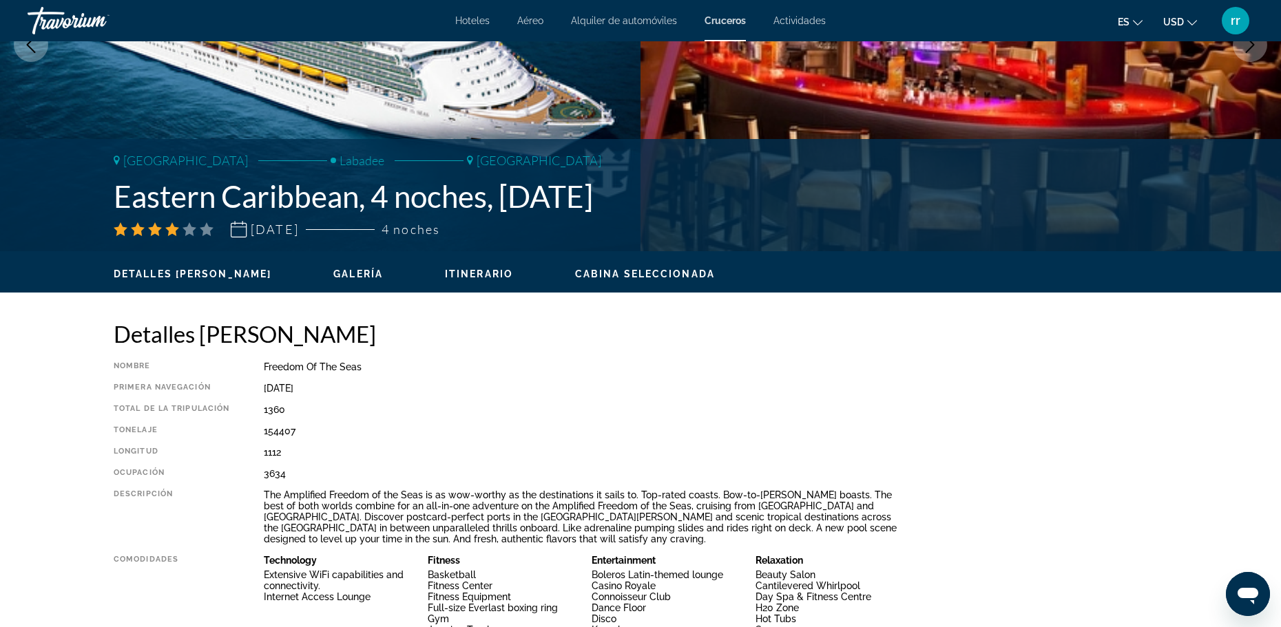
scroll to position [232, 0]
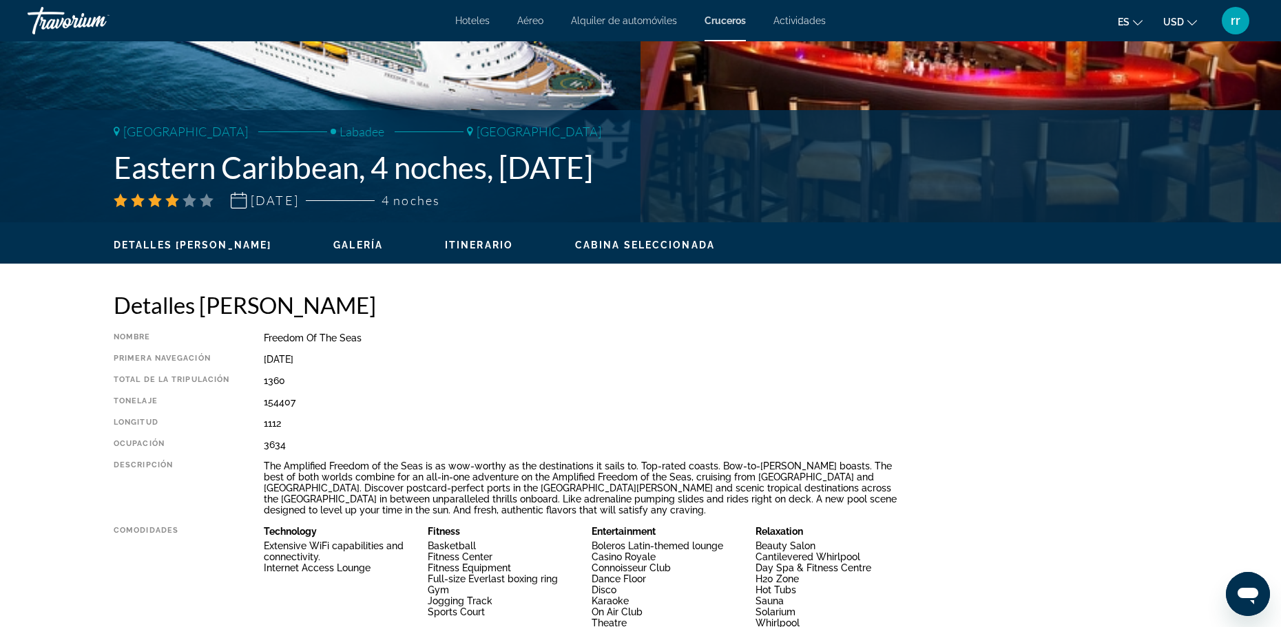
click at [445, 243] on span "Itinerario" at bounding box center [479, 245] width 68 height 11
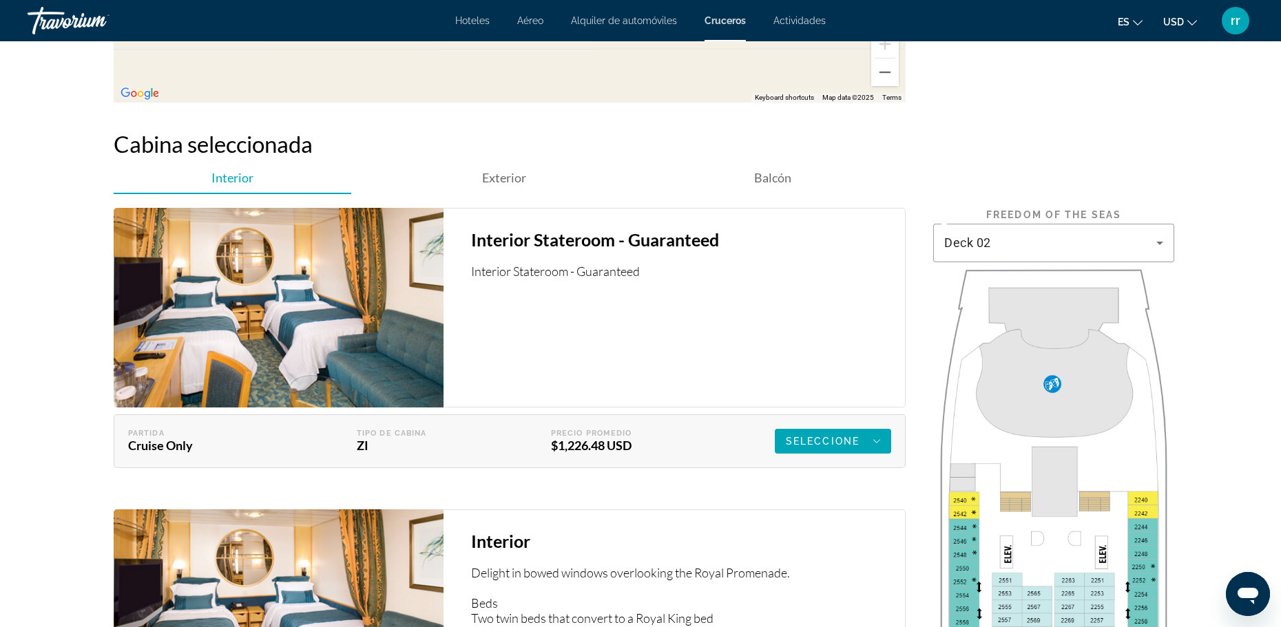
scroll to position [2024, 0]
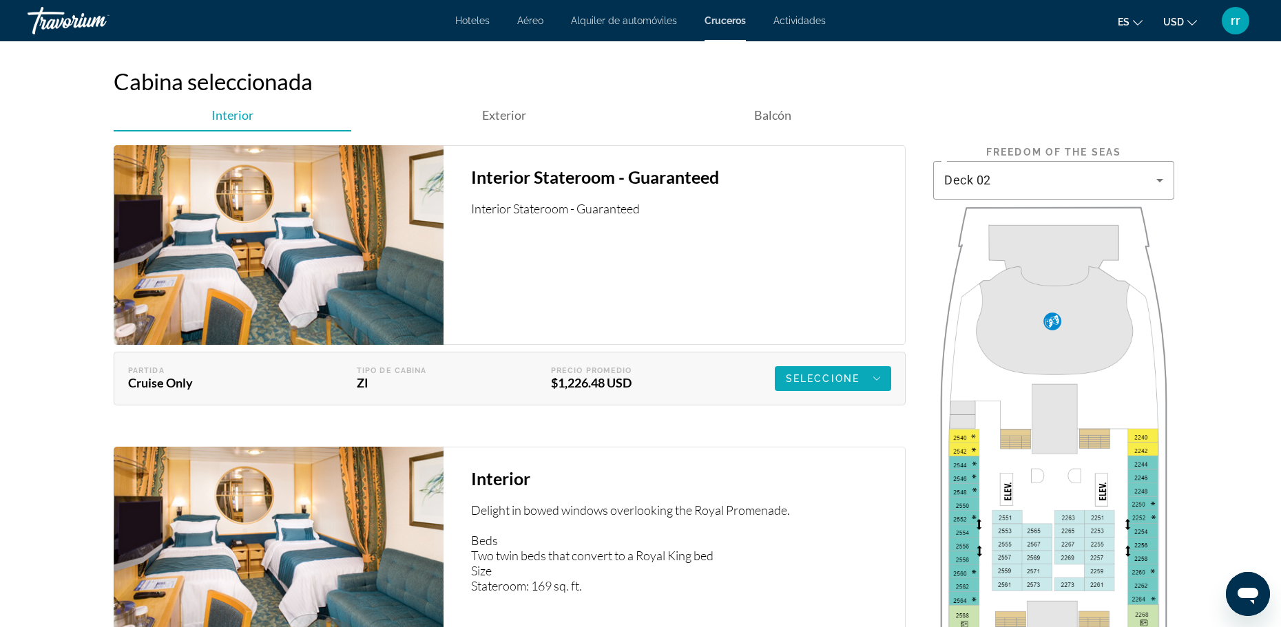
click at [815, 379] on span "Seleccione" at bounding box center [823, 378] width 74 height 11
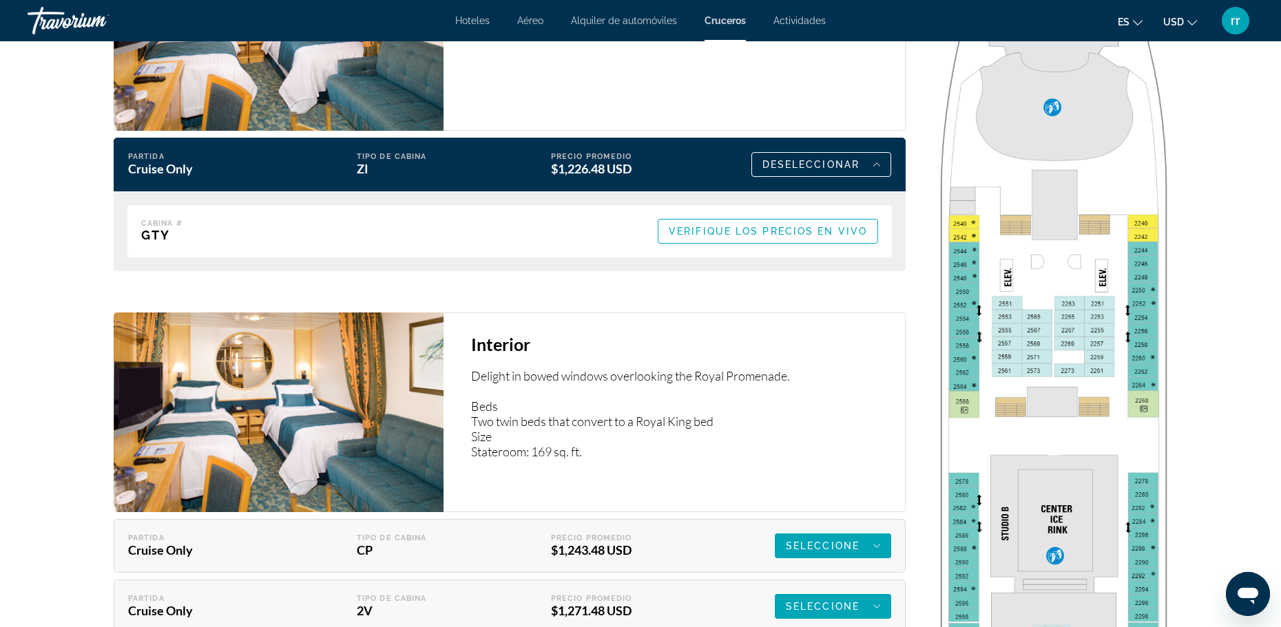
scroll to position [2255, 0]
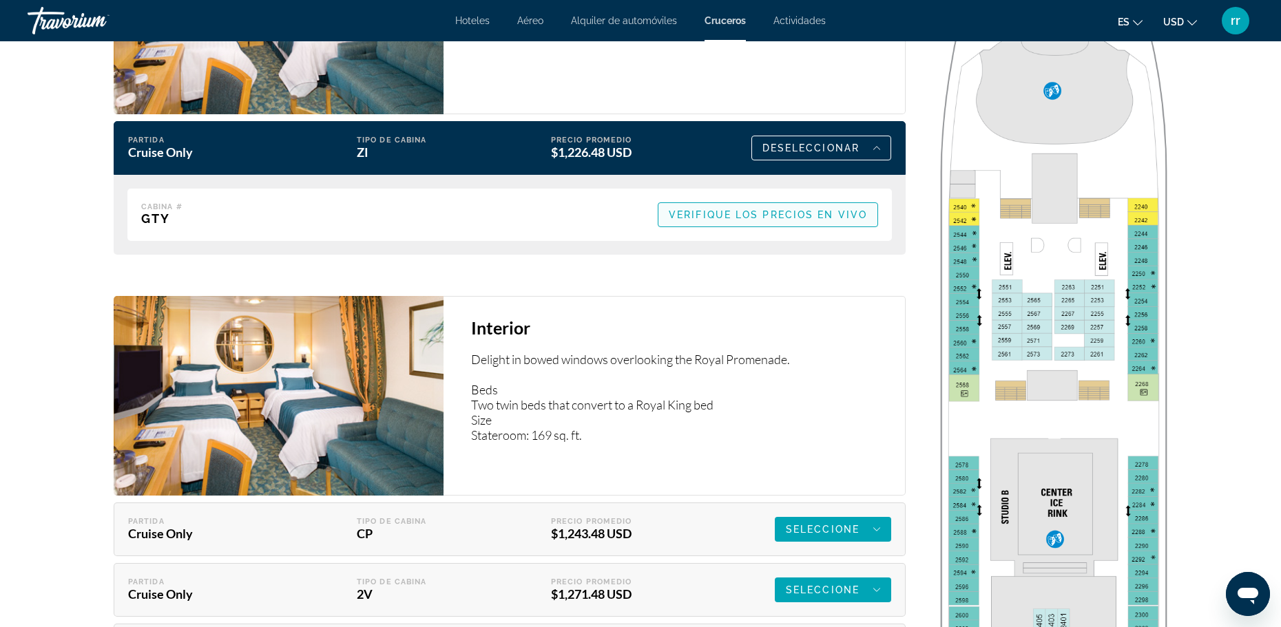
click at [812, 218] on span "Verifique los precios en vivo" at bounding box center [768, 214] width 198 height 11
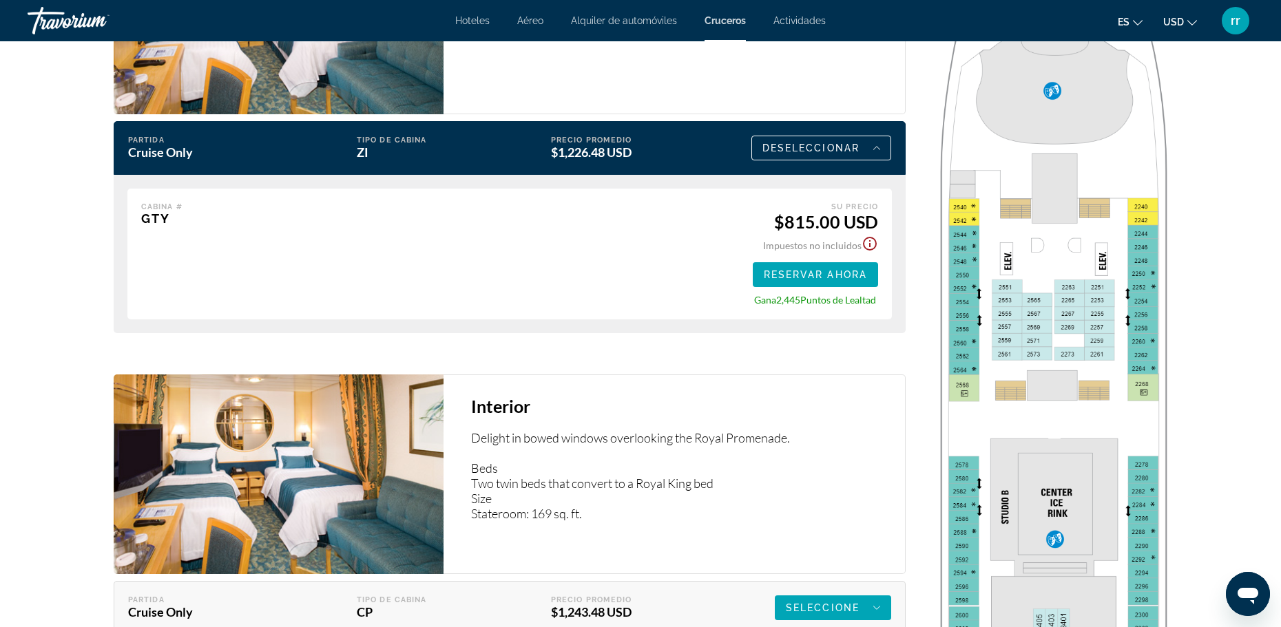
click at [870, 243] on icon "Show Taxes and Fees disclaimer" at bounding box center [870, 244] width 14 height 14
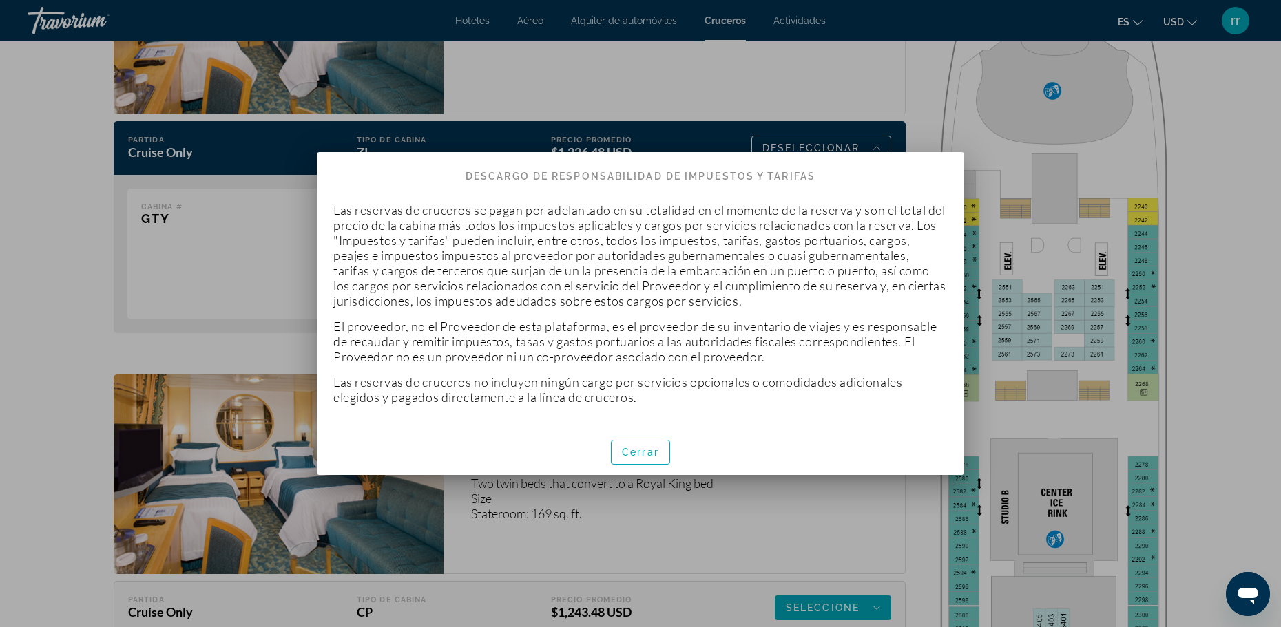
scroll to position [0, 0]
click at [641, 449] on span "Cerrar" at bounding box center [640, 452] width 37 height 11
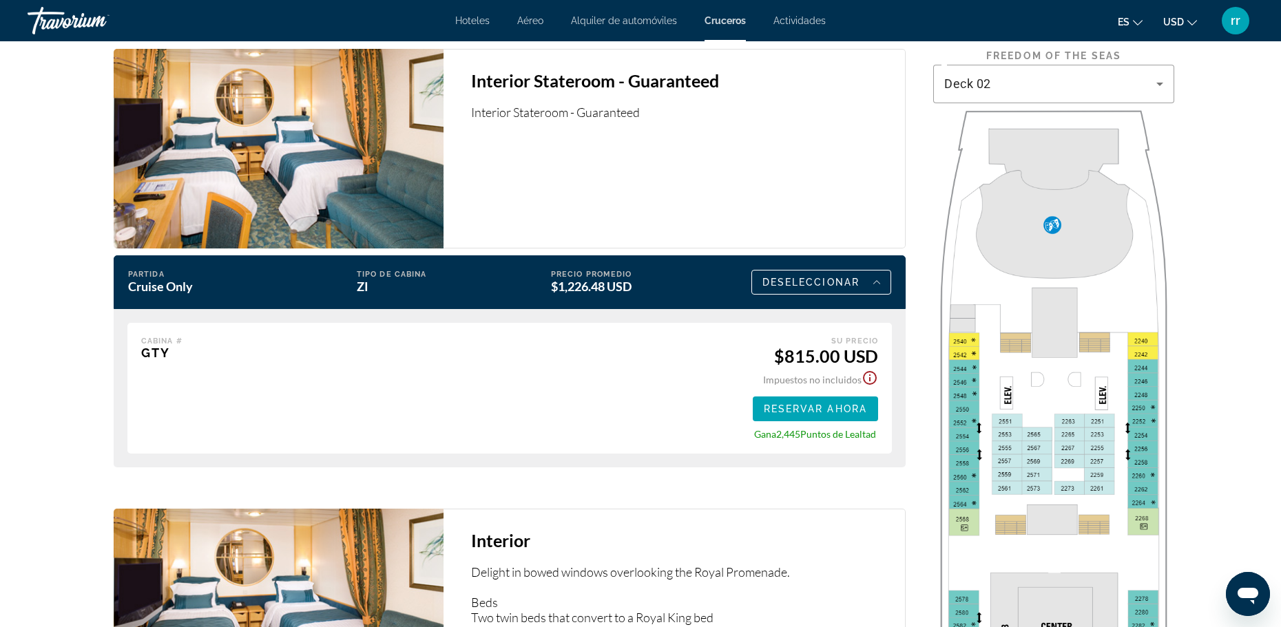
scroll to position [2088, 0]
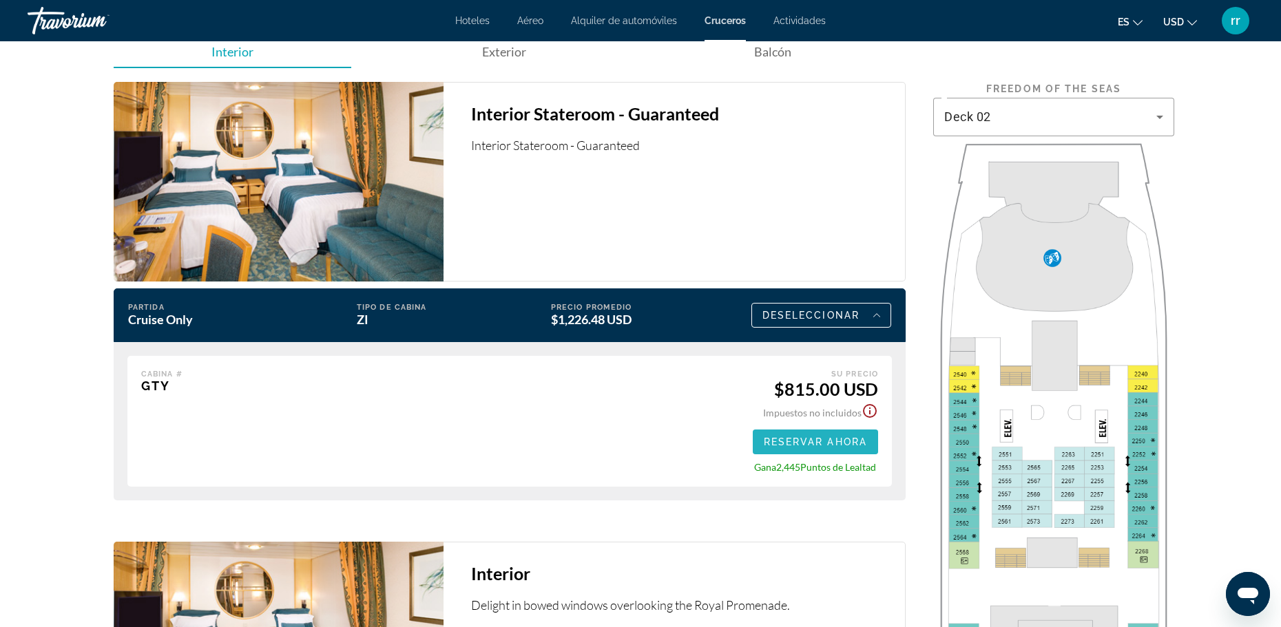
click at [808, 439] on span "Reservar ahora" at bounding box center [815, 442] width 103 height 11
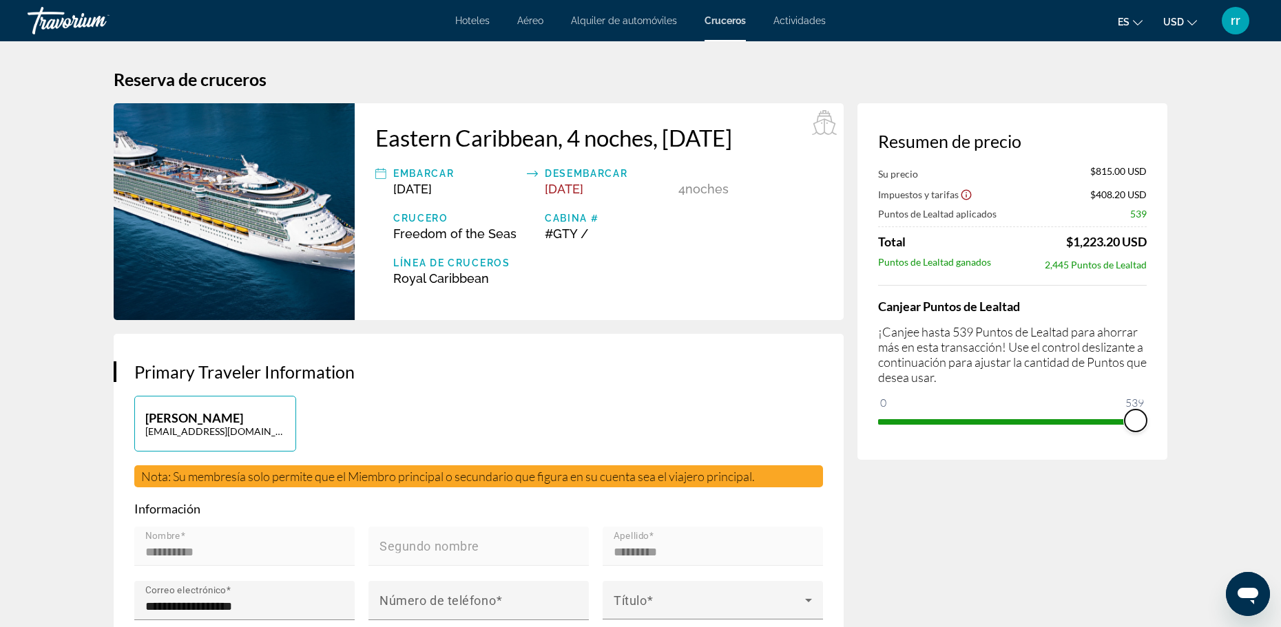
drag, startPoint x: 888, startPoint y: 399, endPoint x: 1144, endPoint y: 404, distance: 255.5
click at [1144, 419] on ngx-slider "0 539 539" at bounding box center [1012, 420] width 269 height 3
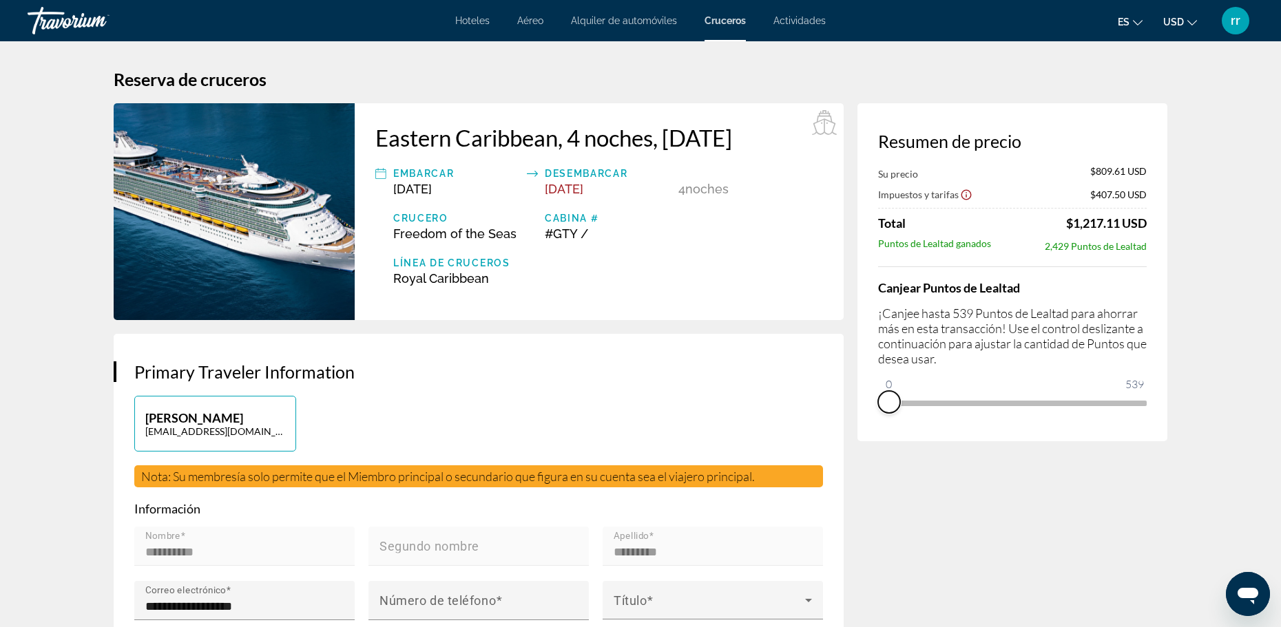
drag, startPoint x: 1140, startPoint y: 422, endPoint x: 835, endPoint y: 420, distance: 304.3
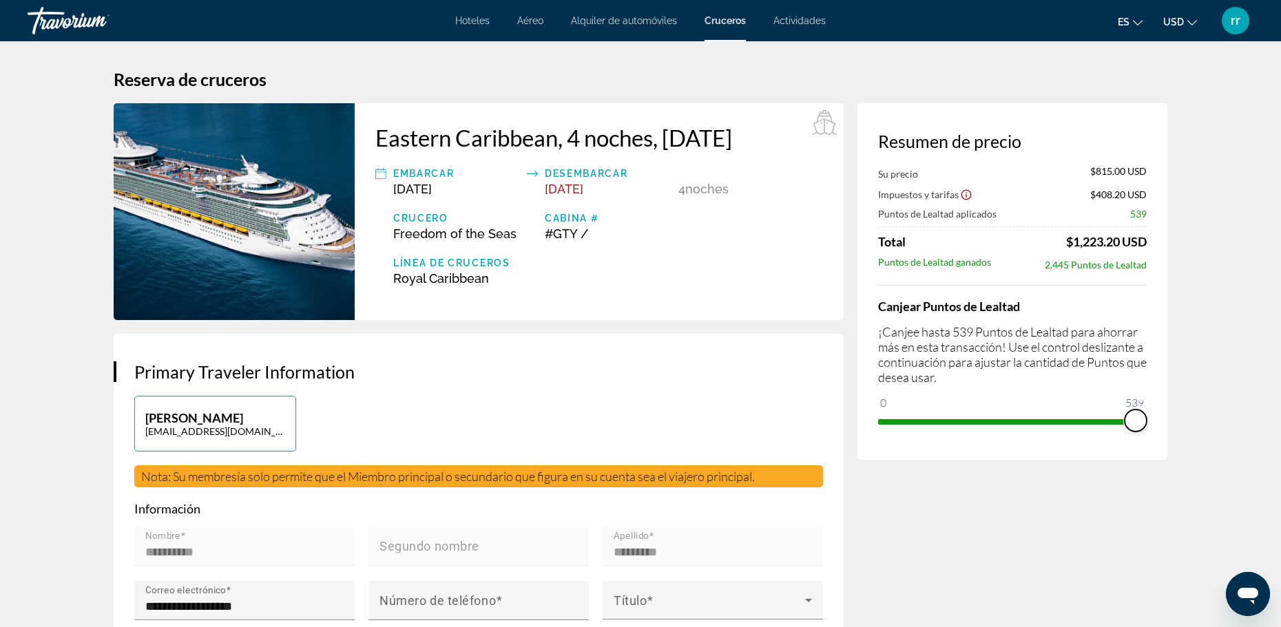
drag, startPoint x: 891, startPoint y: 403, endPoint x: 1270, endPoint y: 422, distance: 379.2
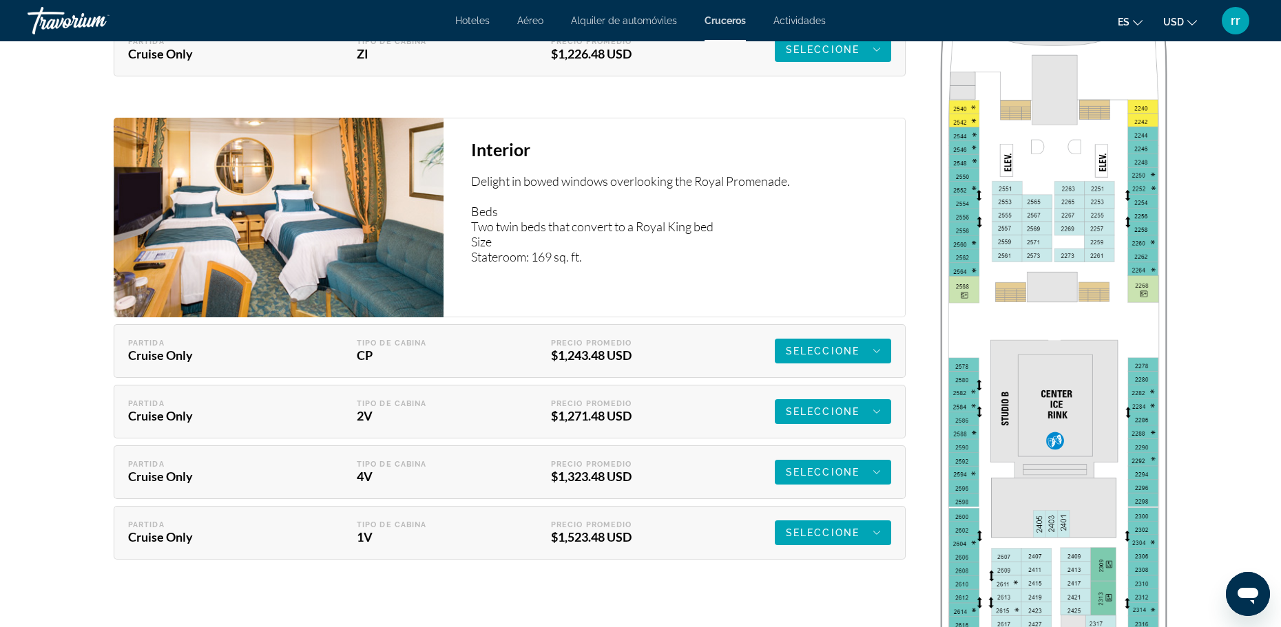
scroll to position [2371, 0]
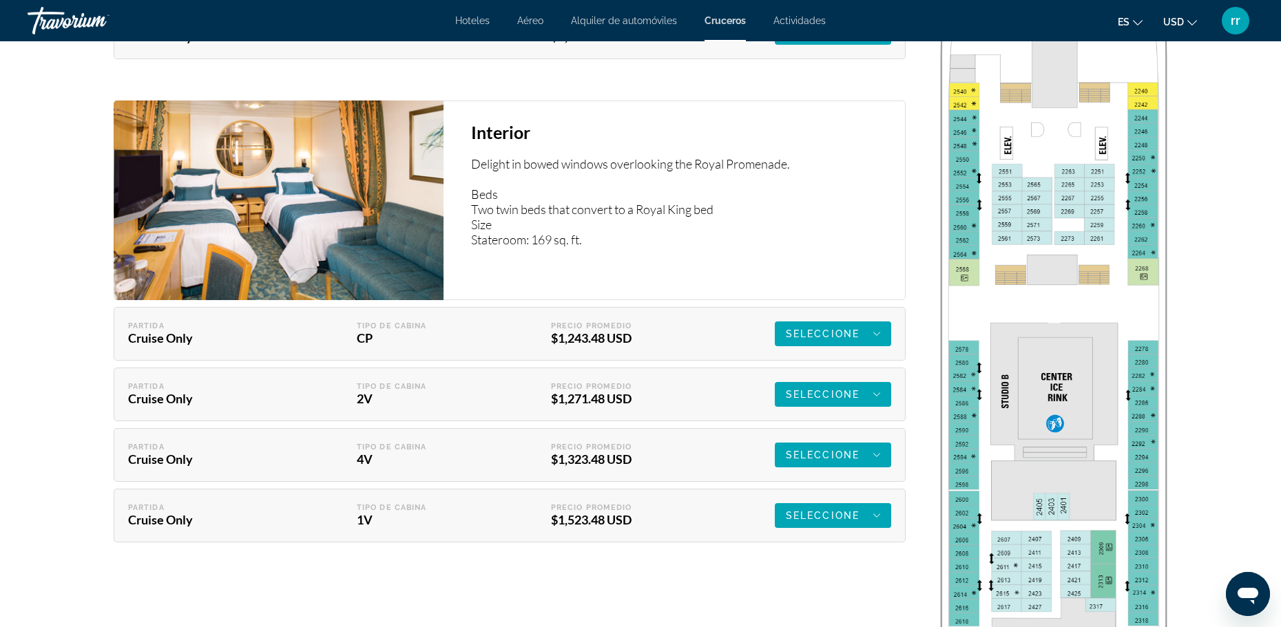
click at [673, 406] on div "$1,271.48 USD" at bounding box center [624, 398] width 146 height 15
click at [808, 400] on div "Seleccione" at bounding box center [833, 394] width 94 height 17
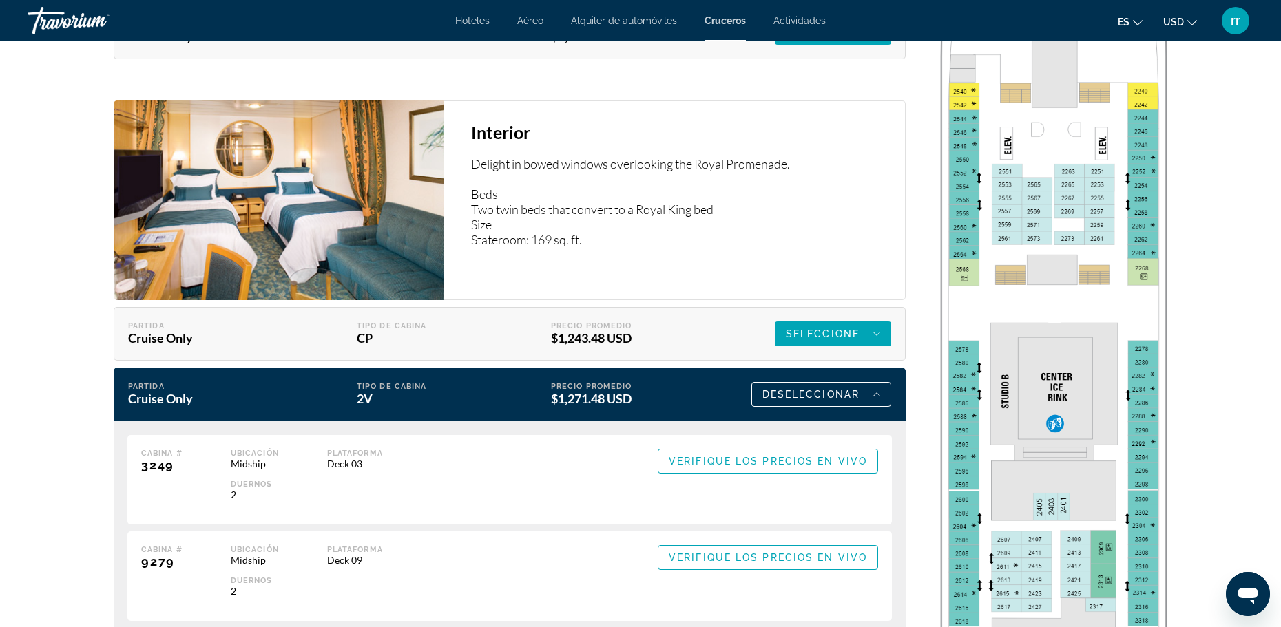
drag, startPoint x: 677, startPoint y: 339, endPoint x: 690, endPoint y: 216, distance: 124.6
click at [690, 216] on div "Interior Delight in bowed windows overlooking the Royal Promenade. Beds Two twi…" at bounding box center [510, 421] width 792 height 669
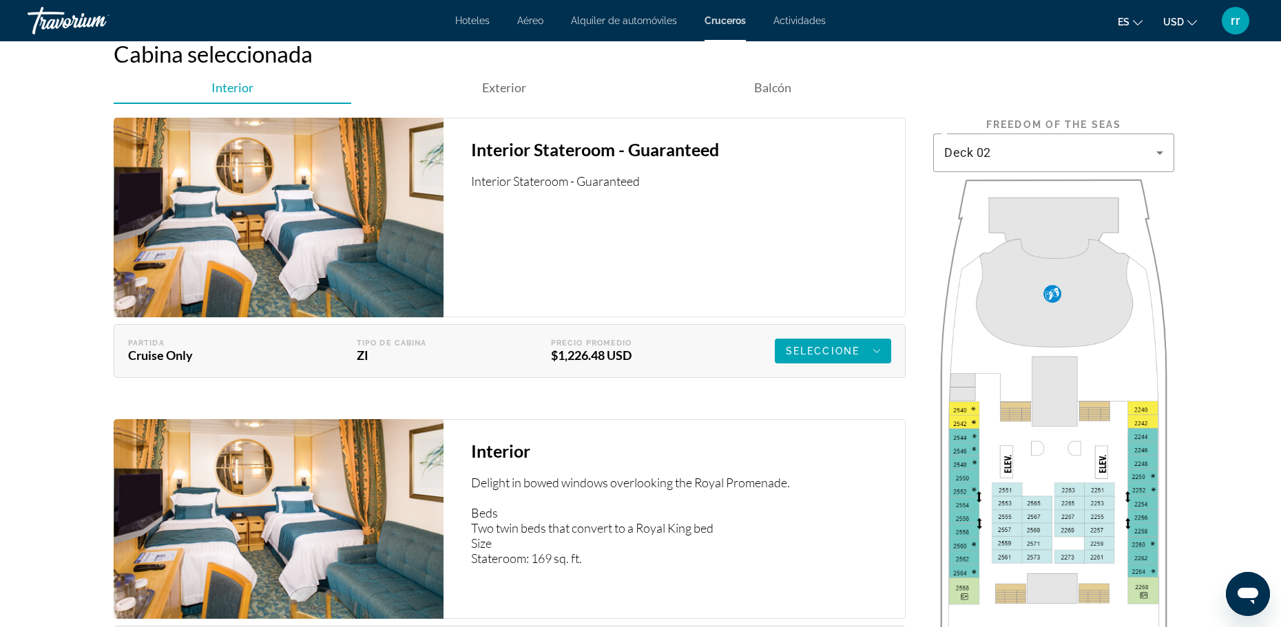
scroll to position [2057, 0]
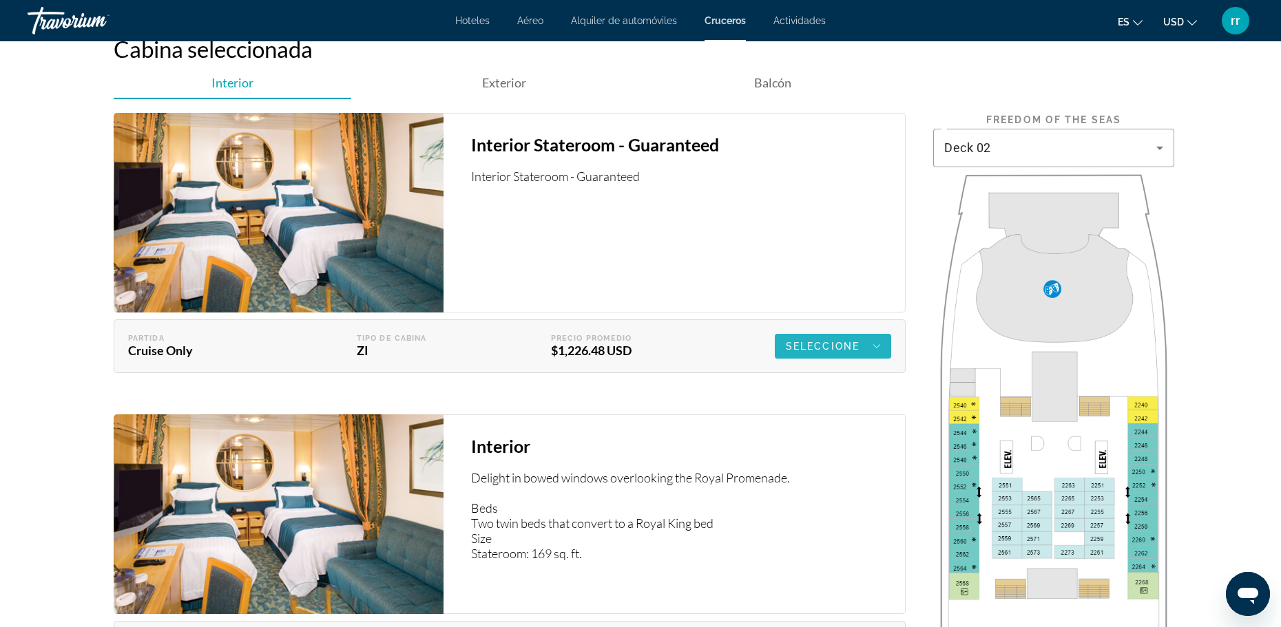
click at [822, 349] on span "Seleccione" at bounding box center [823, 346] width 74 height 11
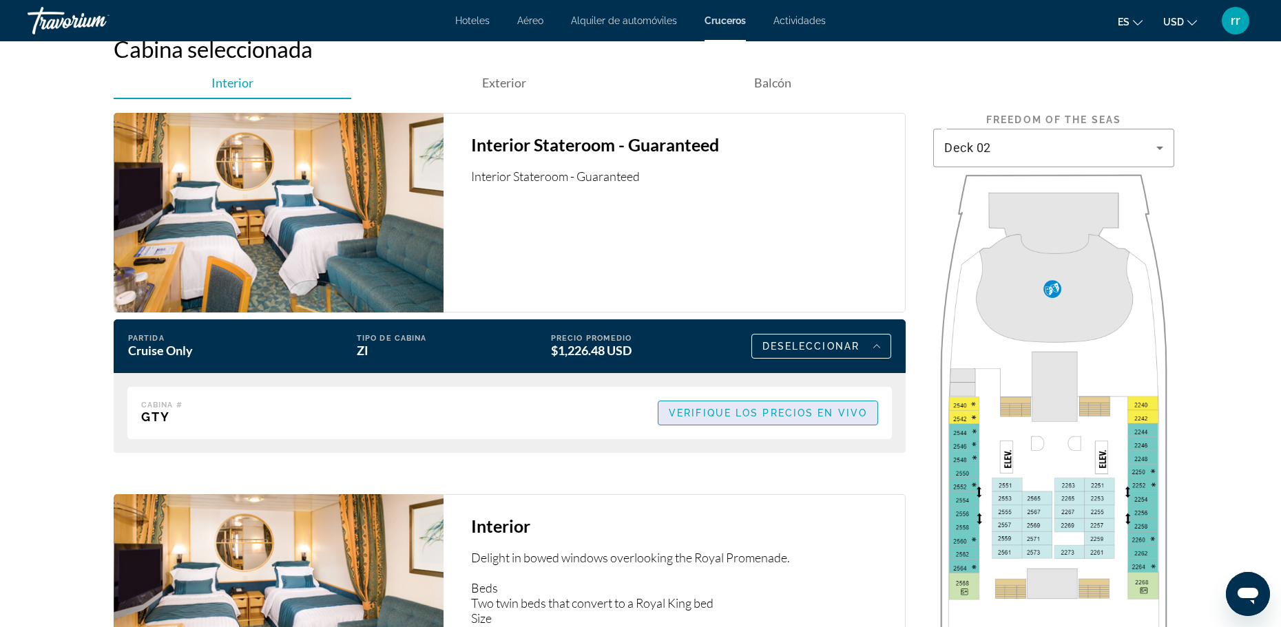
click at [797, 418] on span "Verifique los precios en vivo" at bounding box center [768, 413] width 198 height 11
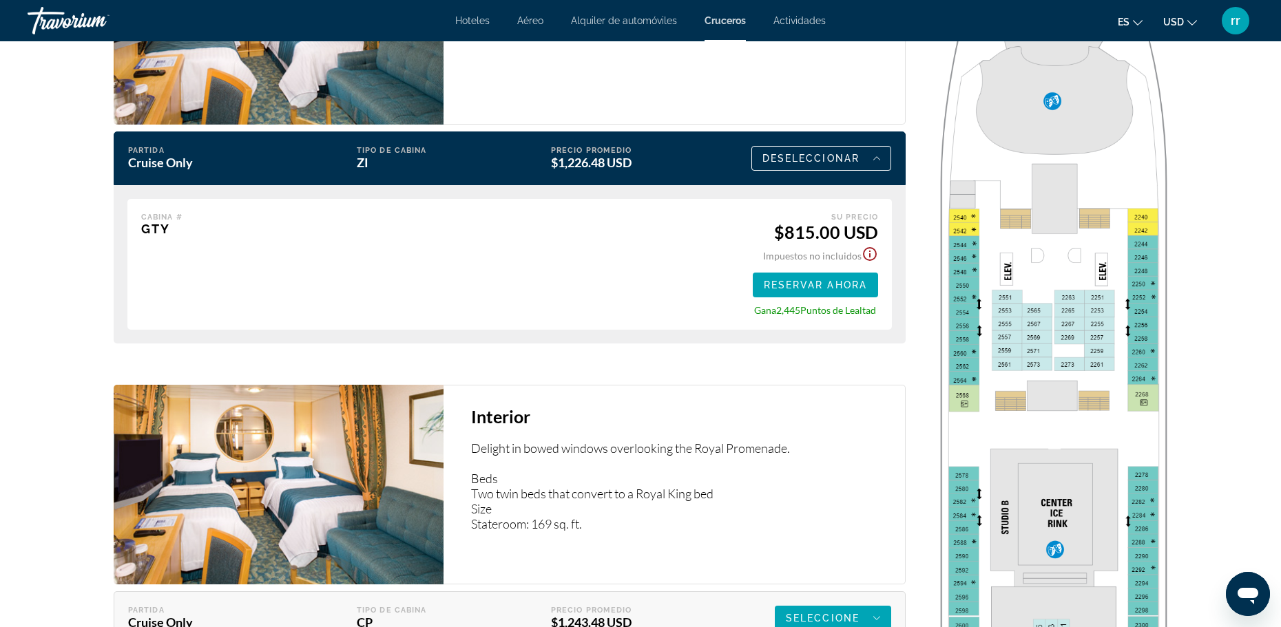
scroll to position [2249, 0]
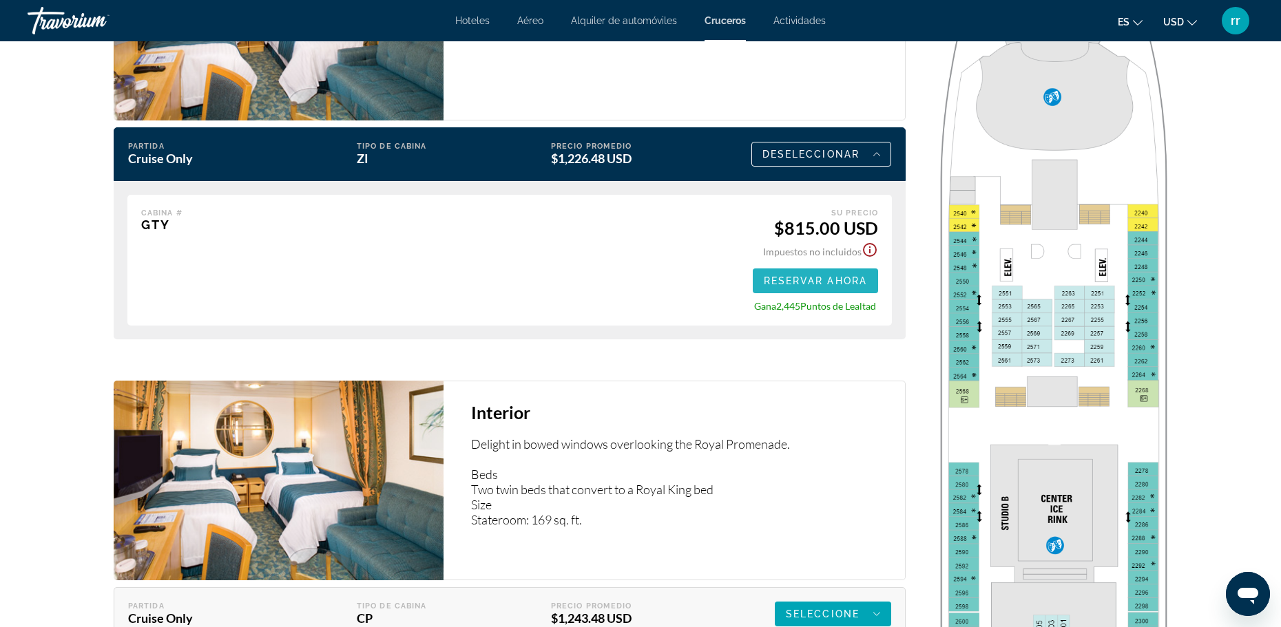
click at [822, 281] on span "Reservar ahora" at bounding box center [815, 280] width 103 height 11
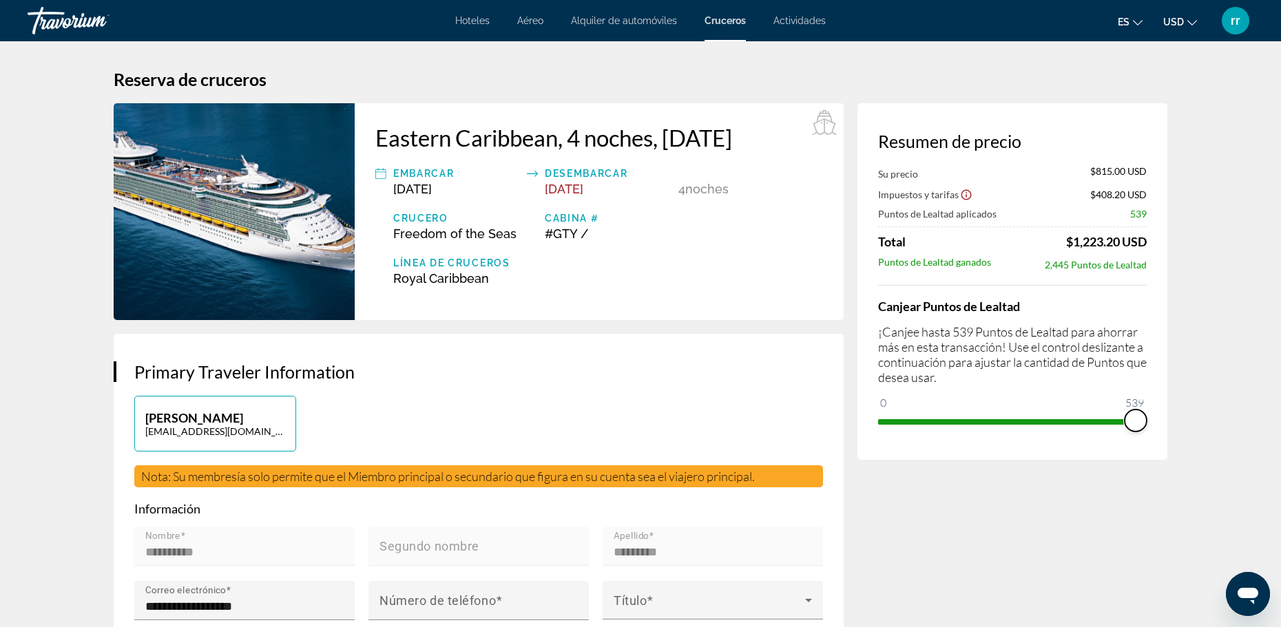
drag, startPoint x: 890, startPoint y: 399, endPoint x: 1163, endPoint y: 397, distance: 273.4
click at [1163, 397] on div "Resumen de precio Su precio $815.00 USD Impuestos y tarifas $408.20 USD Puntos …" at bounding box center [1012, 281] width 310 height 357
